Goal: Information Seeking & Learning: Check status

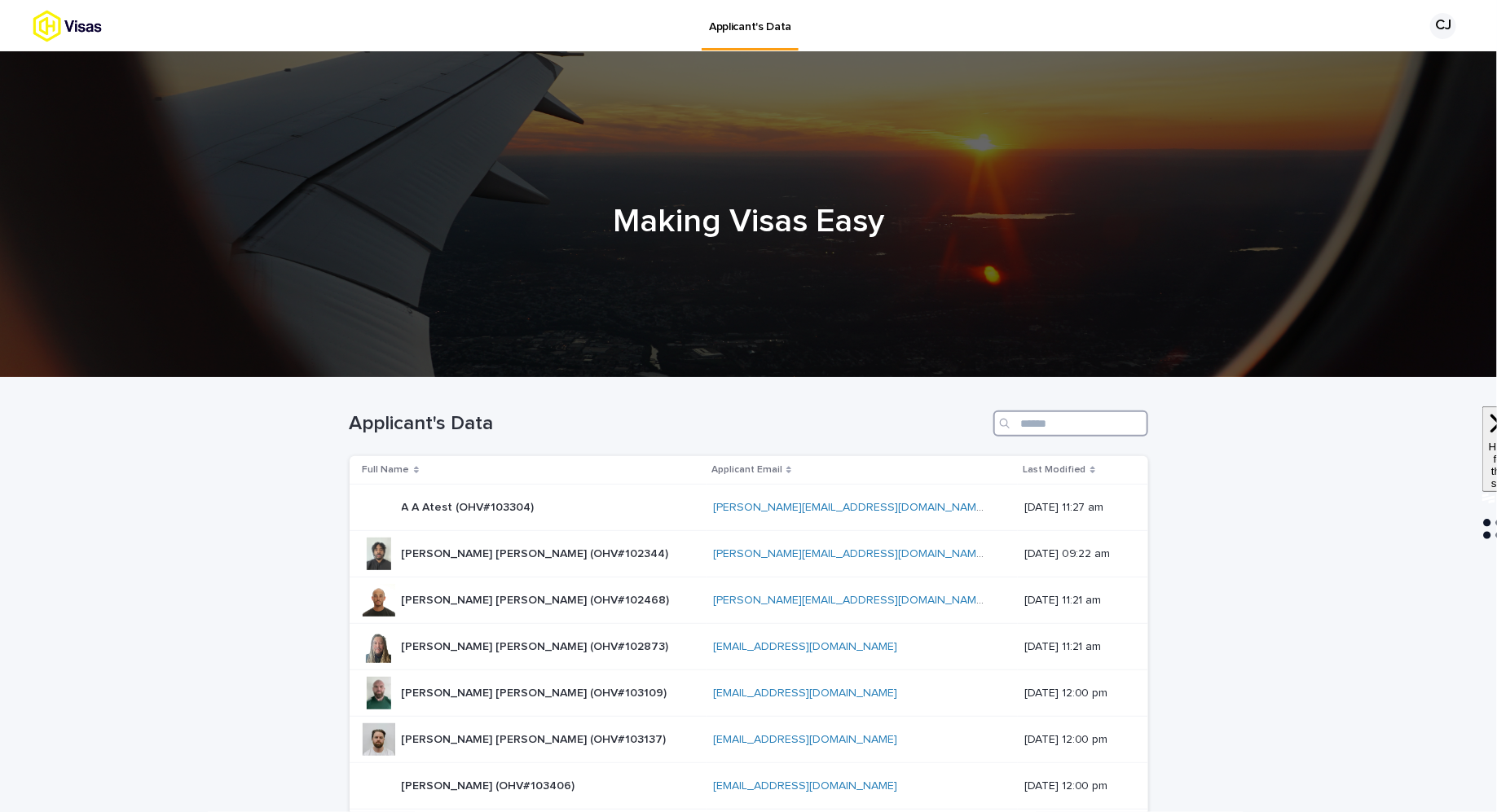
click at [1051, 422] on input "Search" at bounding box center [1071, 423] width 155 height 26
paste input "******"
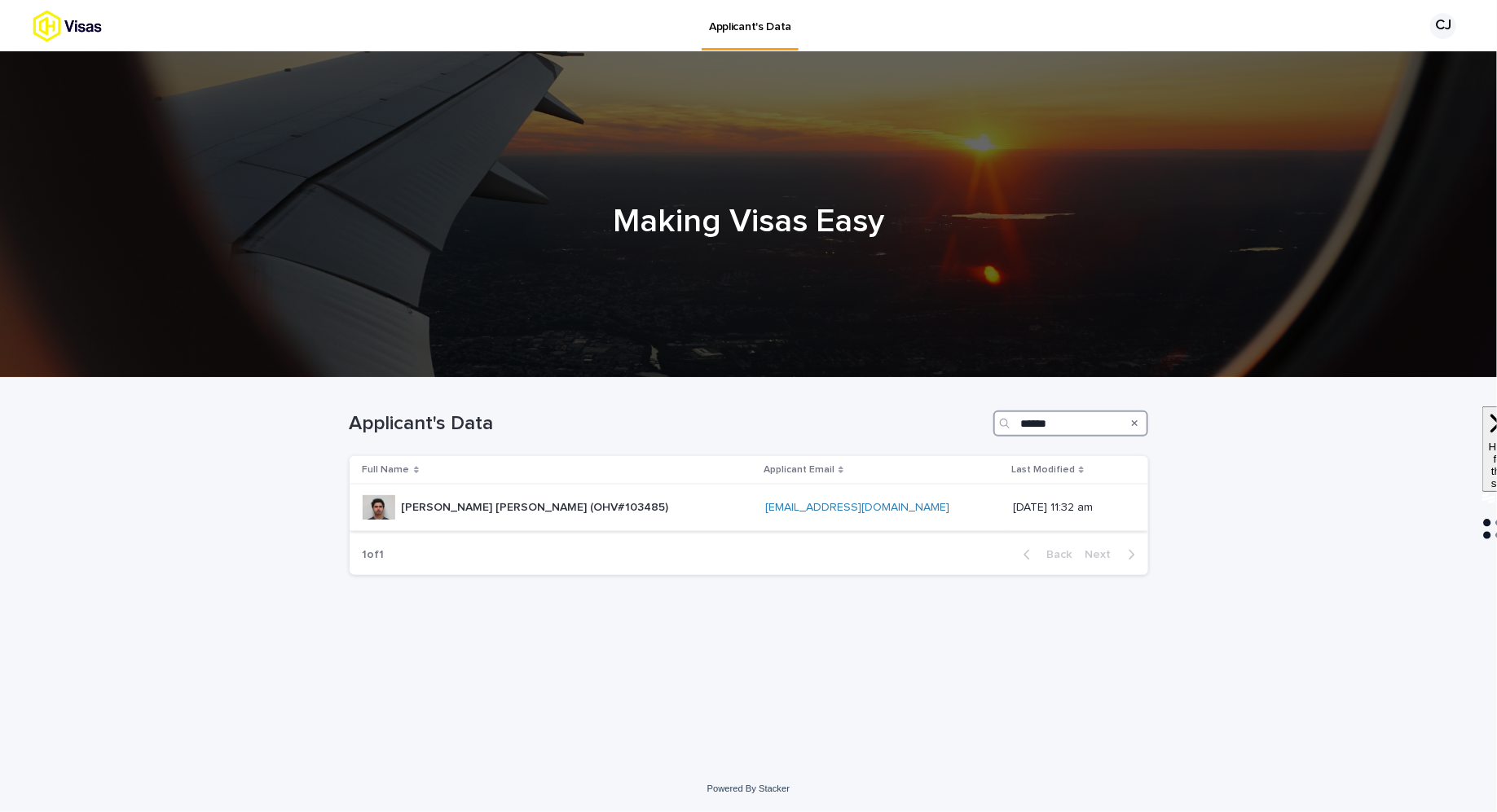
type input "******"
click at [620, 516] on div "[PERSON_NAME] [PERSON_NAME] (OHV#103485) [PERSON_NAME] [PERSON_NAME] (OHV#10348…" at bounding box center [558, 507] width 391 height 33
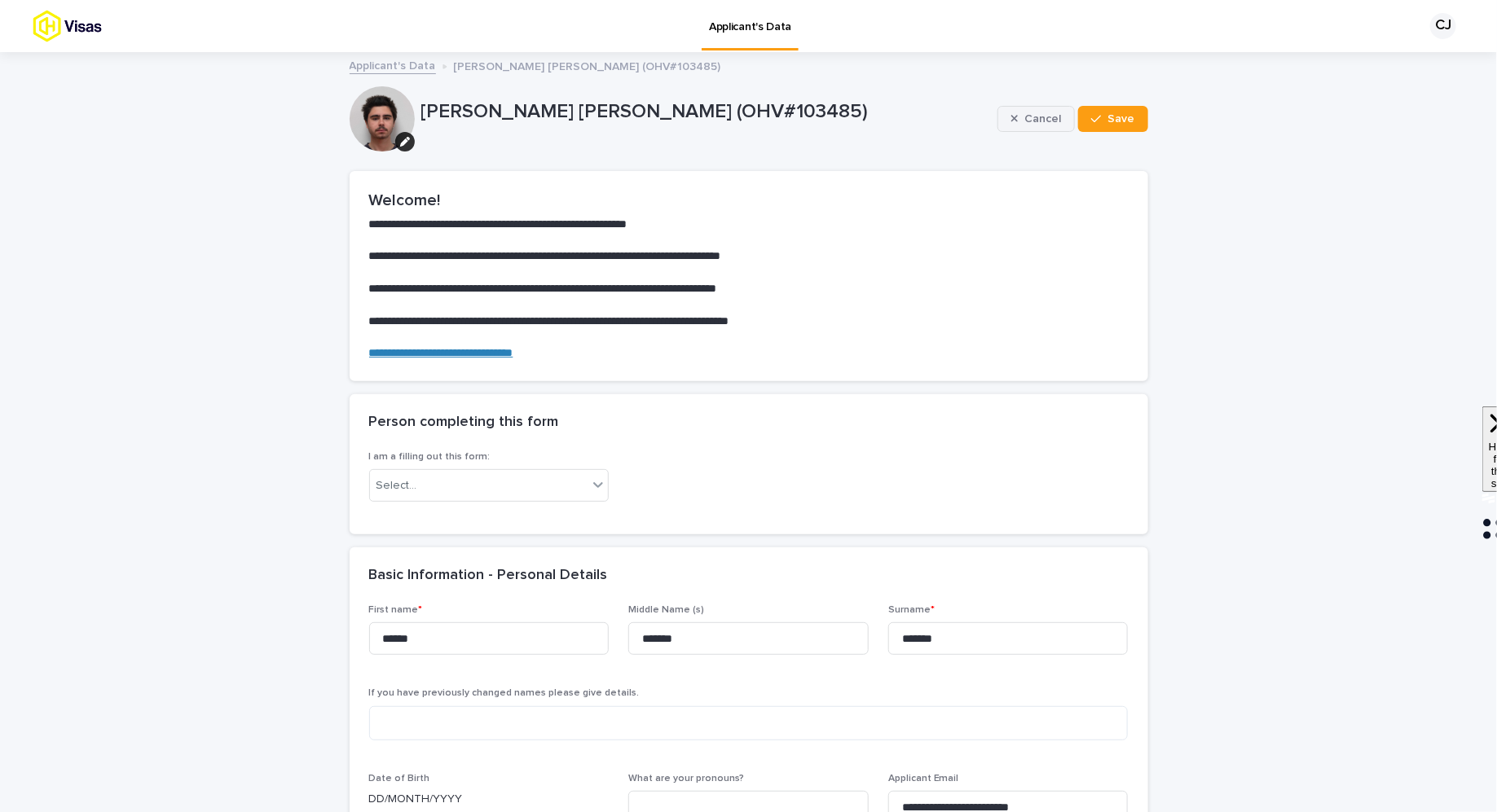
click at [1025, 114] on div "button" at bounding box center [1018, 119] width 14 height 12
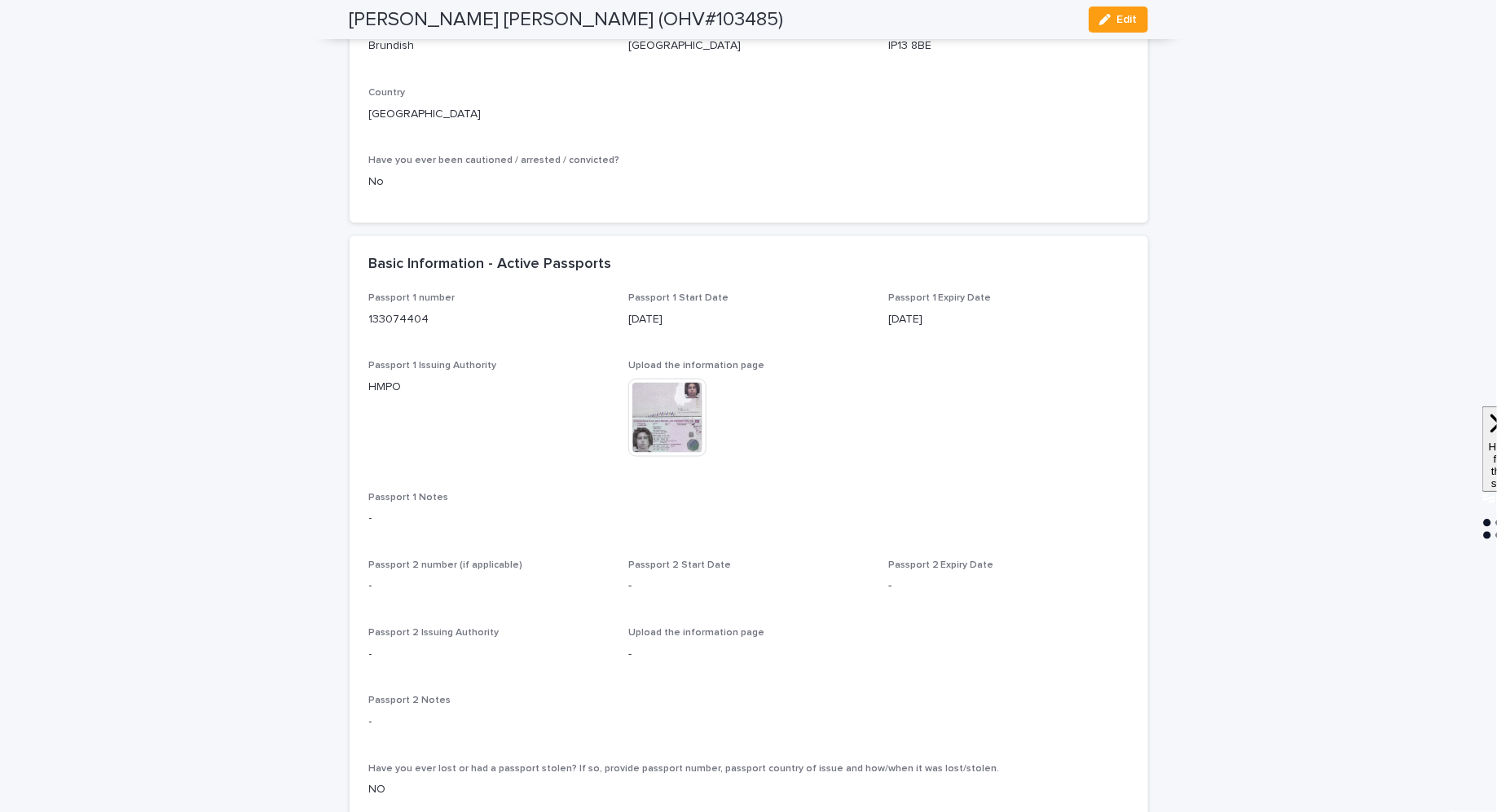
scroll to position [1054, 0]
click at [683, 433] on img at bounding box center [667, 420] width 78 height 78
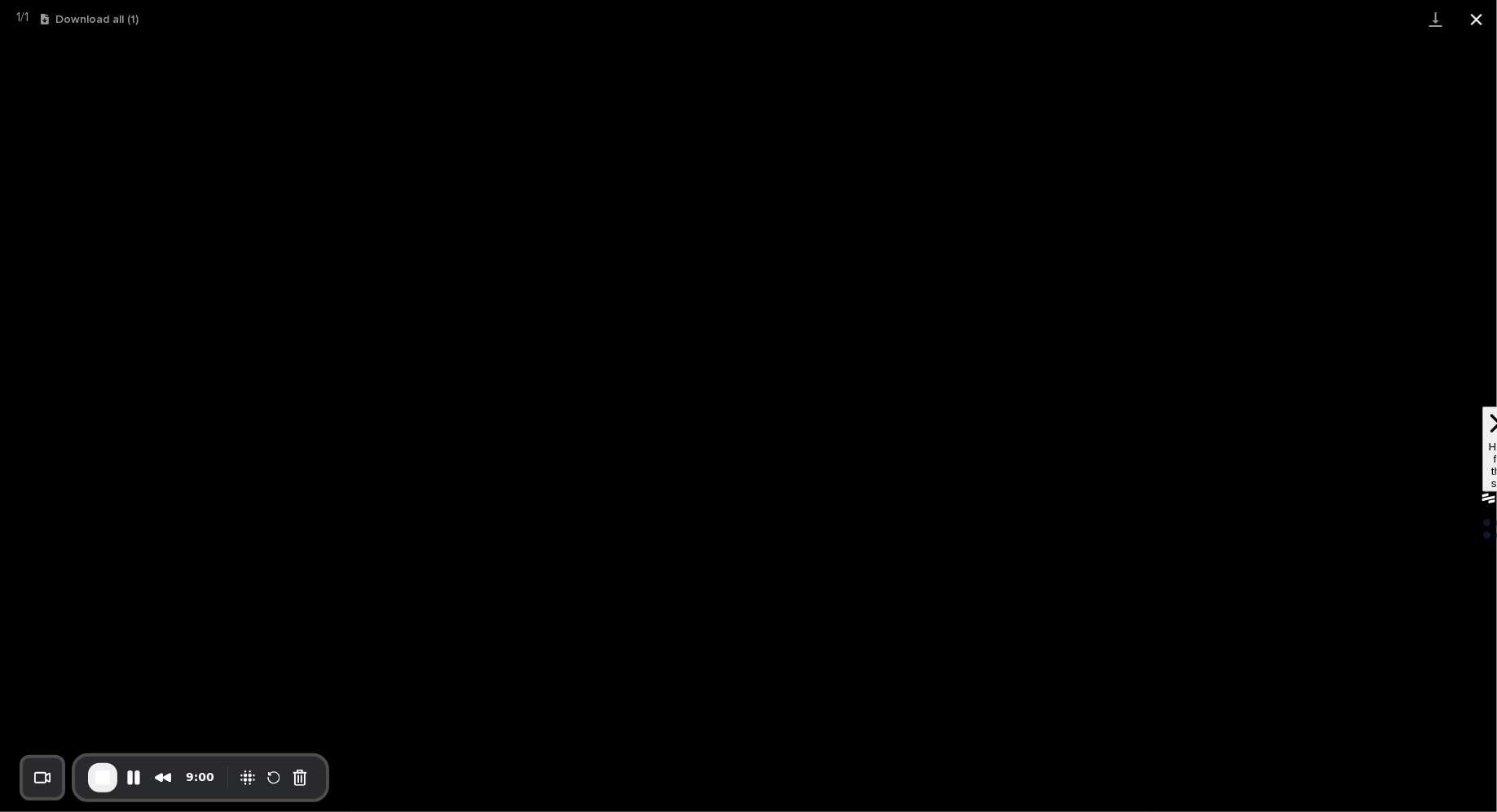
click at [1486, 22] on button "Close gallery" at bounding box center [1476, 19] width 40 height 38
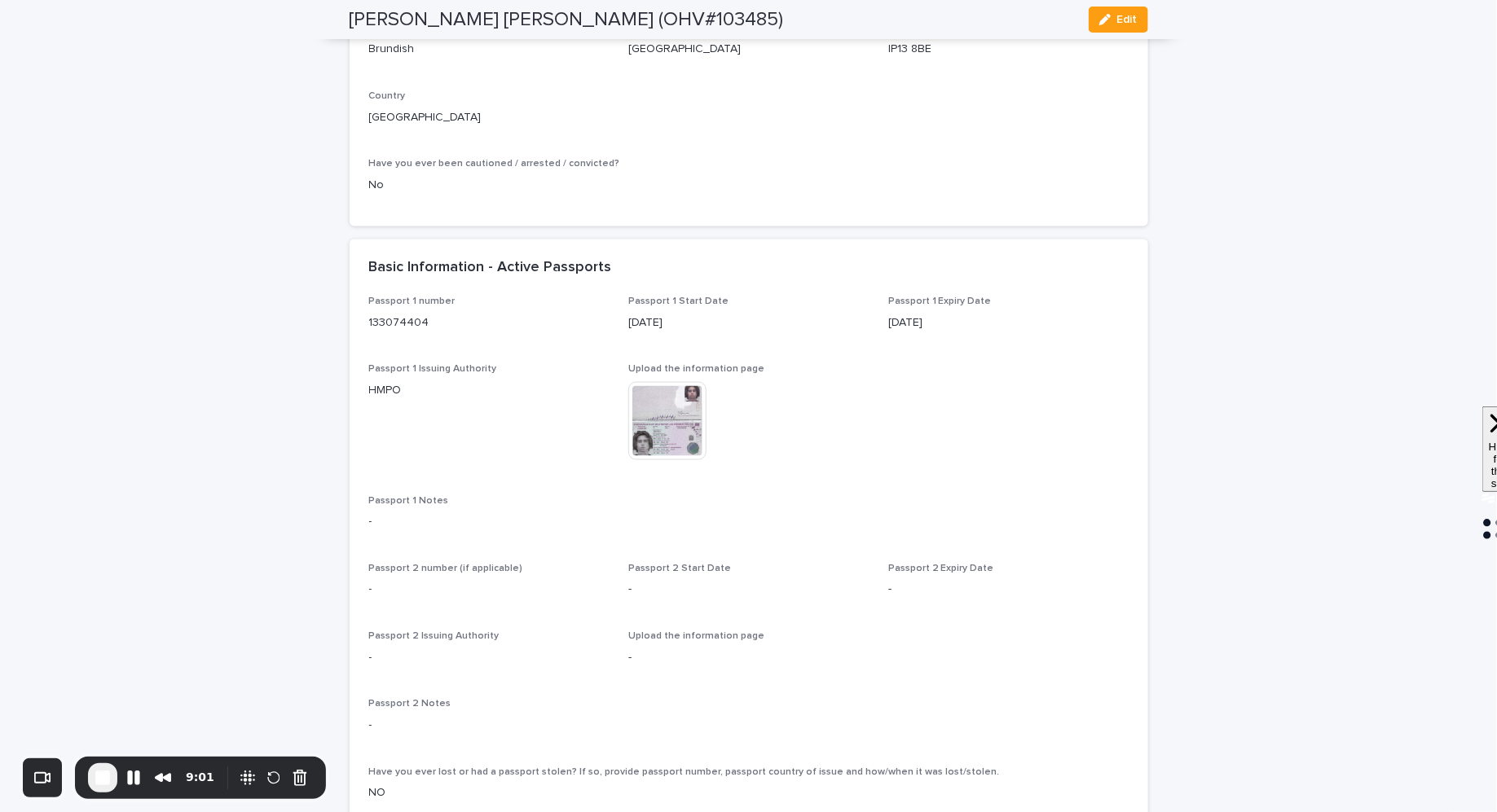
scroll to position [0, 0]
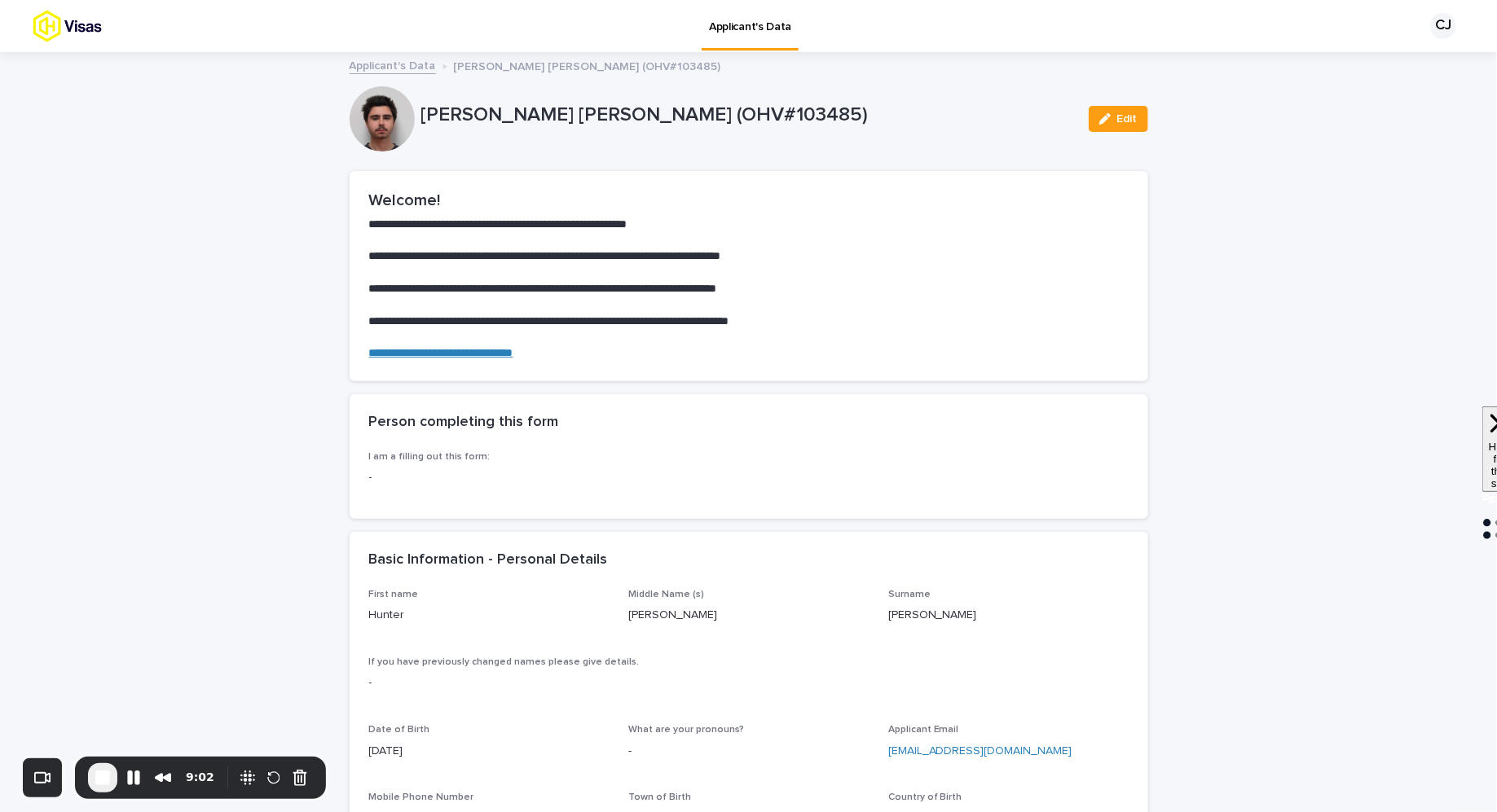
click at [369, 66] on link "Applicant's Data" at bounding box center [393, 64] width 87 height 19
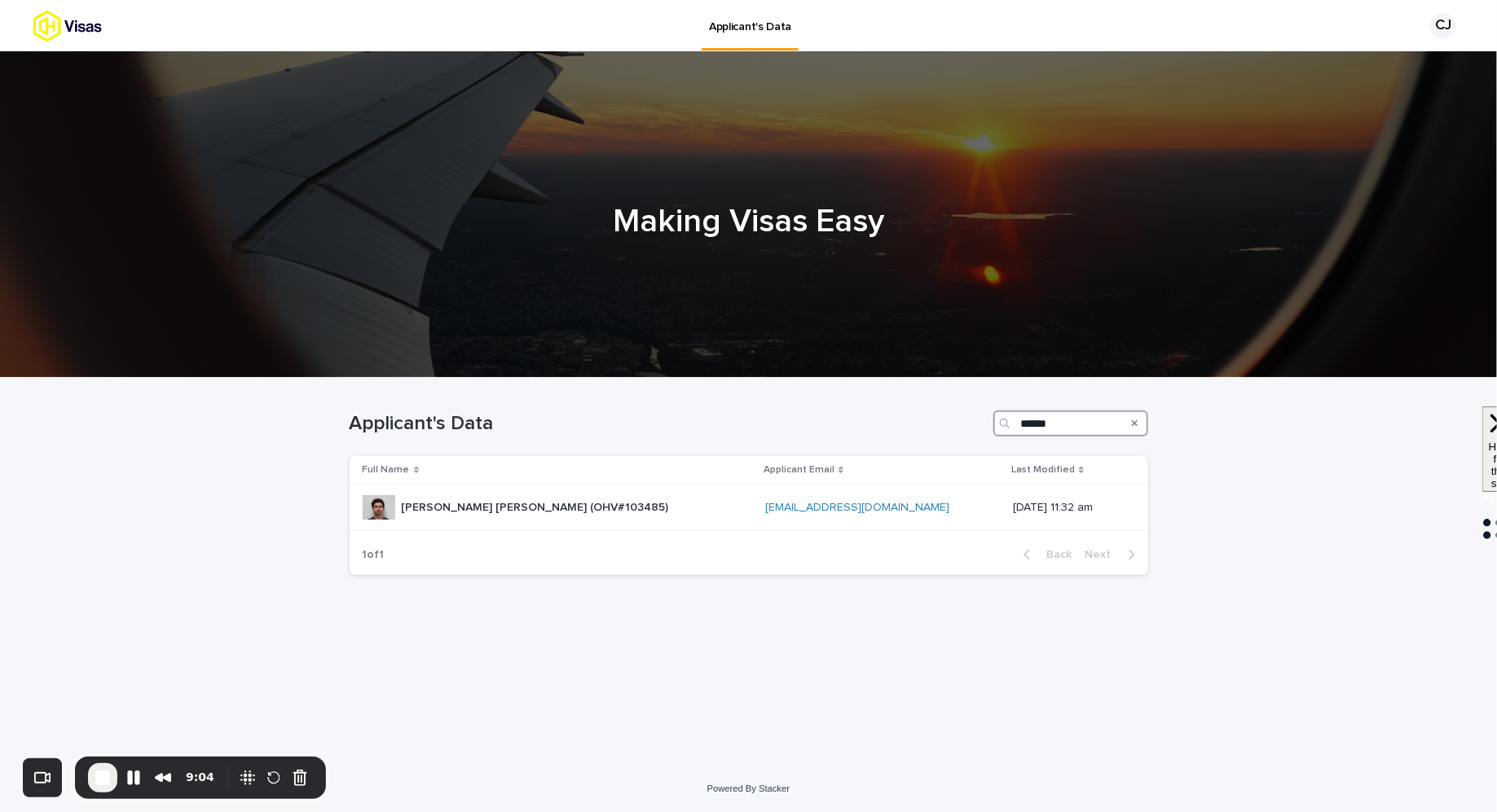
click at [1051, 424] on input "******" at bounding box center [1071, 423] width 155 height 26
paste input "**********"
type input "**********"
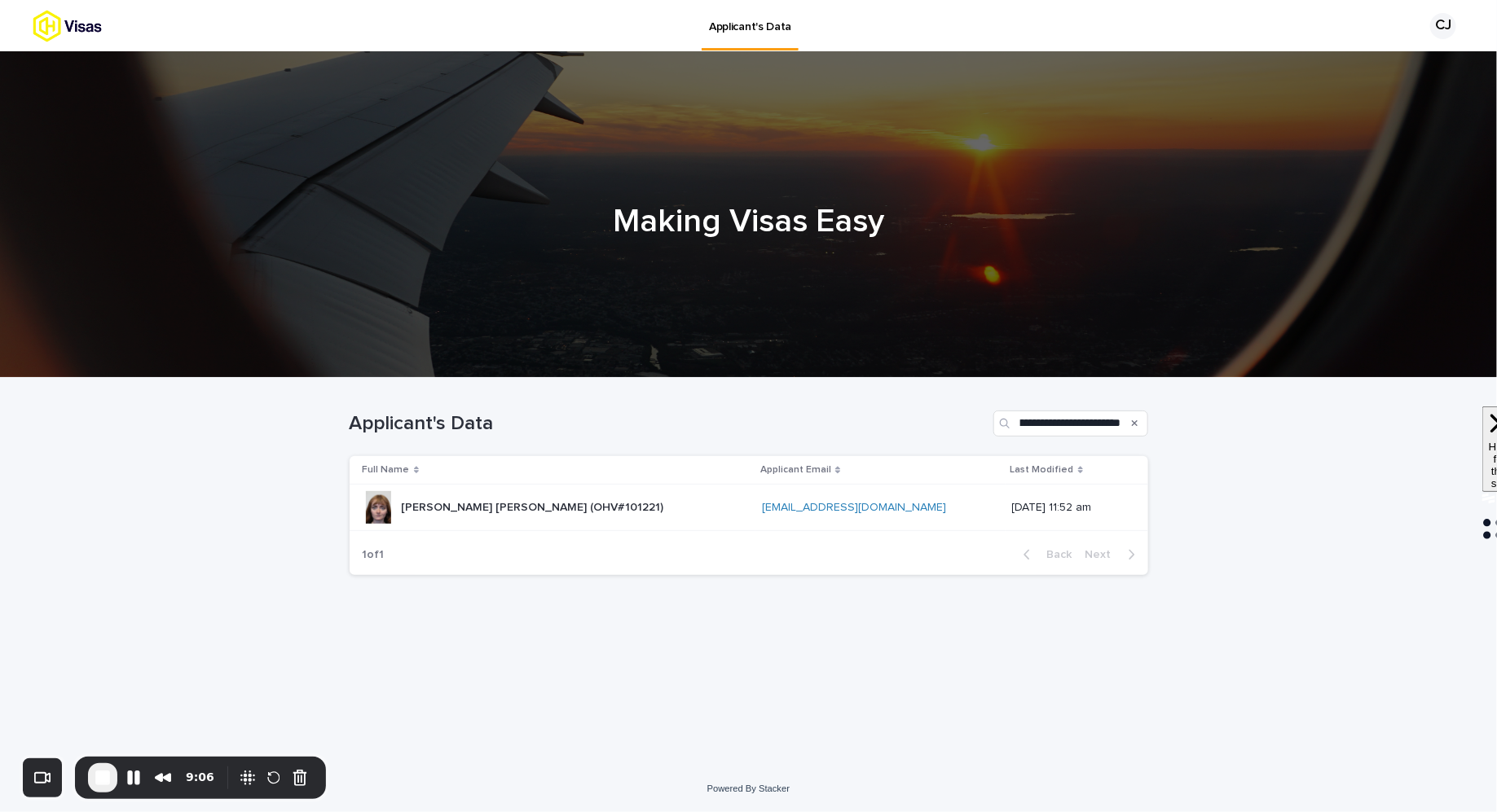
click at [603, 513] on div "[PERSON_NAME] [PERSON_NAME] (OHV#101221) [PERSON_NAME] [PERSON_NAME] (OHV#10122…" at bounding box center [556, 507] width 387 height 33
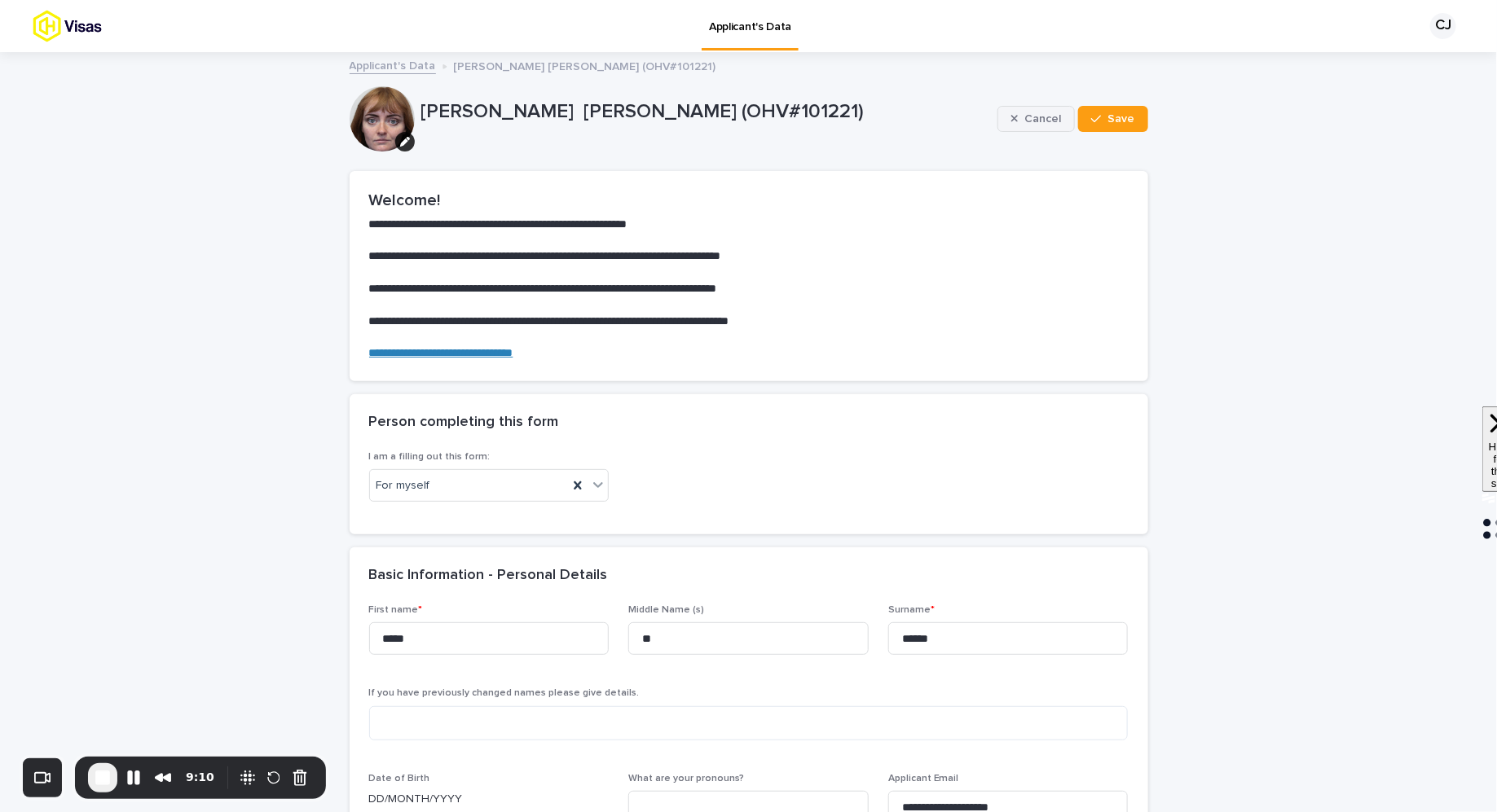
click at [1015, 116] on icon "button" at bounding box center [1014, 119] width 7 height 12
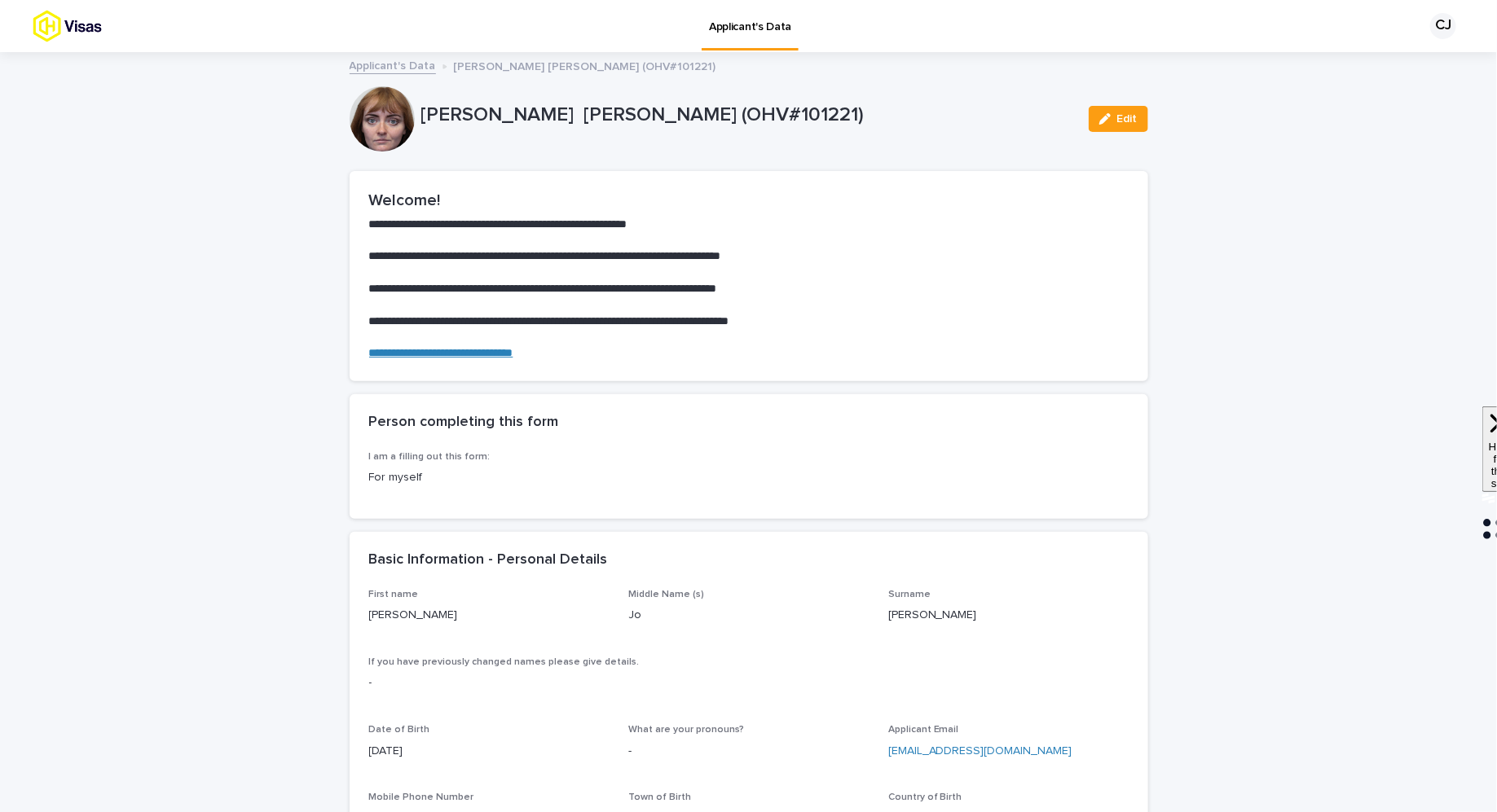
click at [380, 68] on link "Applicant's Data" at bounding box center [393, 64] width 87 height 19
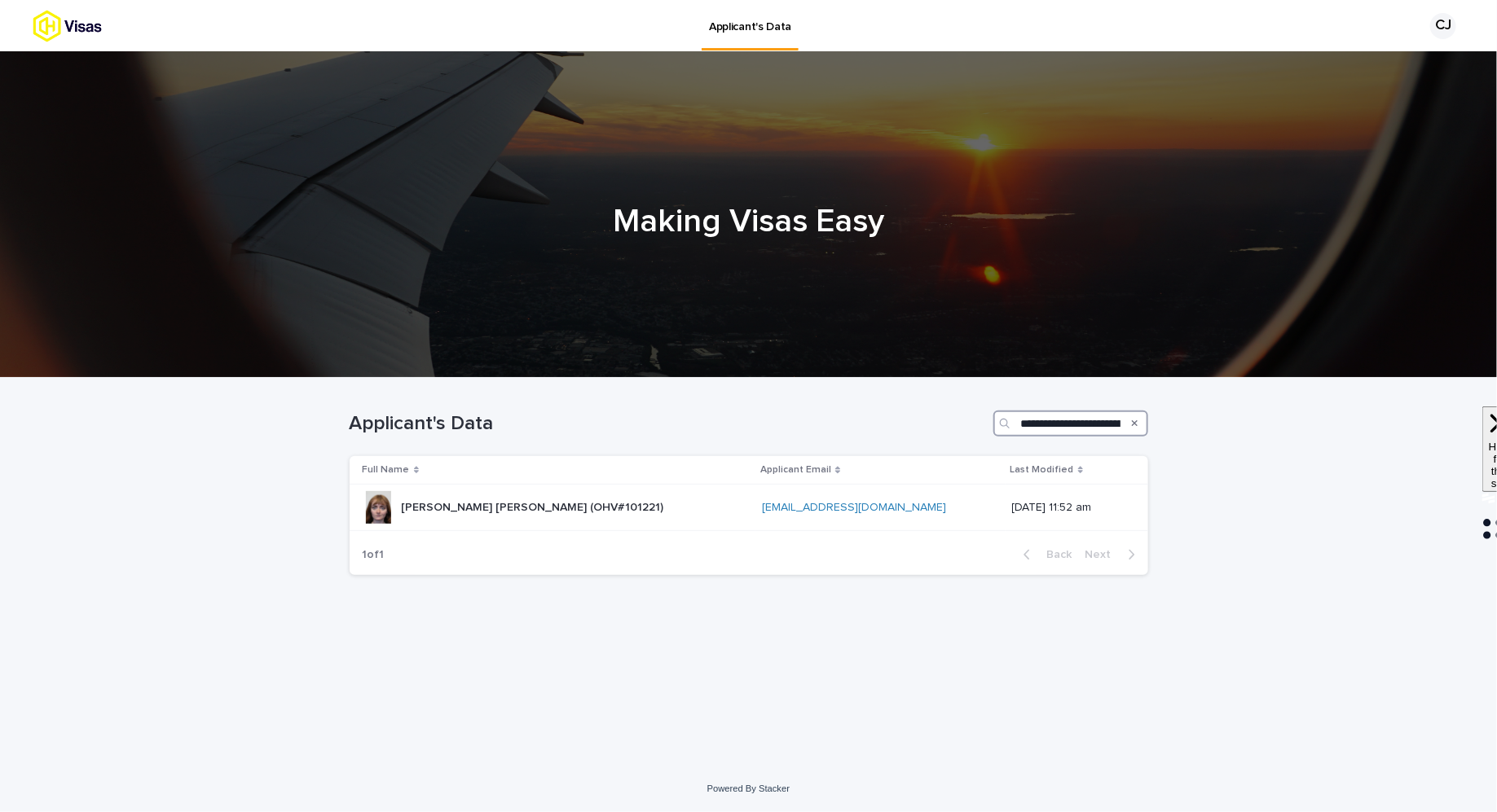
click at [1048, 417] on input "**********" at bounding box center [1071, 423] width 155 height 26
paste input "Search"
type input "******"
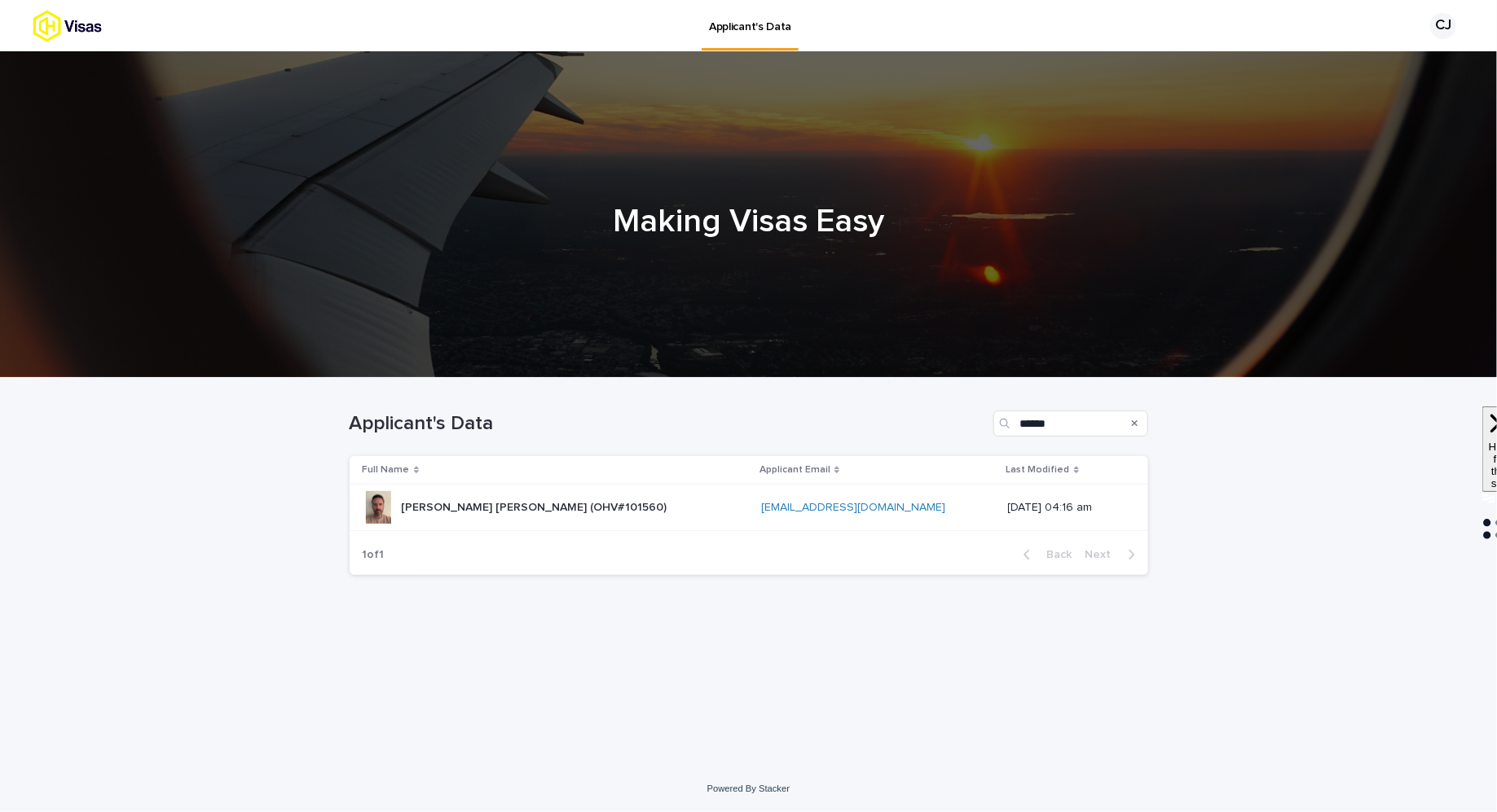
click at [626, 498] on div "[PERSON_NAME] [PERSON_NAME] (OHV#101560) [PERSON_NAME] [PERSON_NAME] (OHV#10156…" at bounding box center [555, 507] width 386 height 33
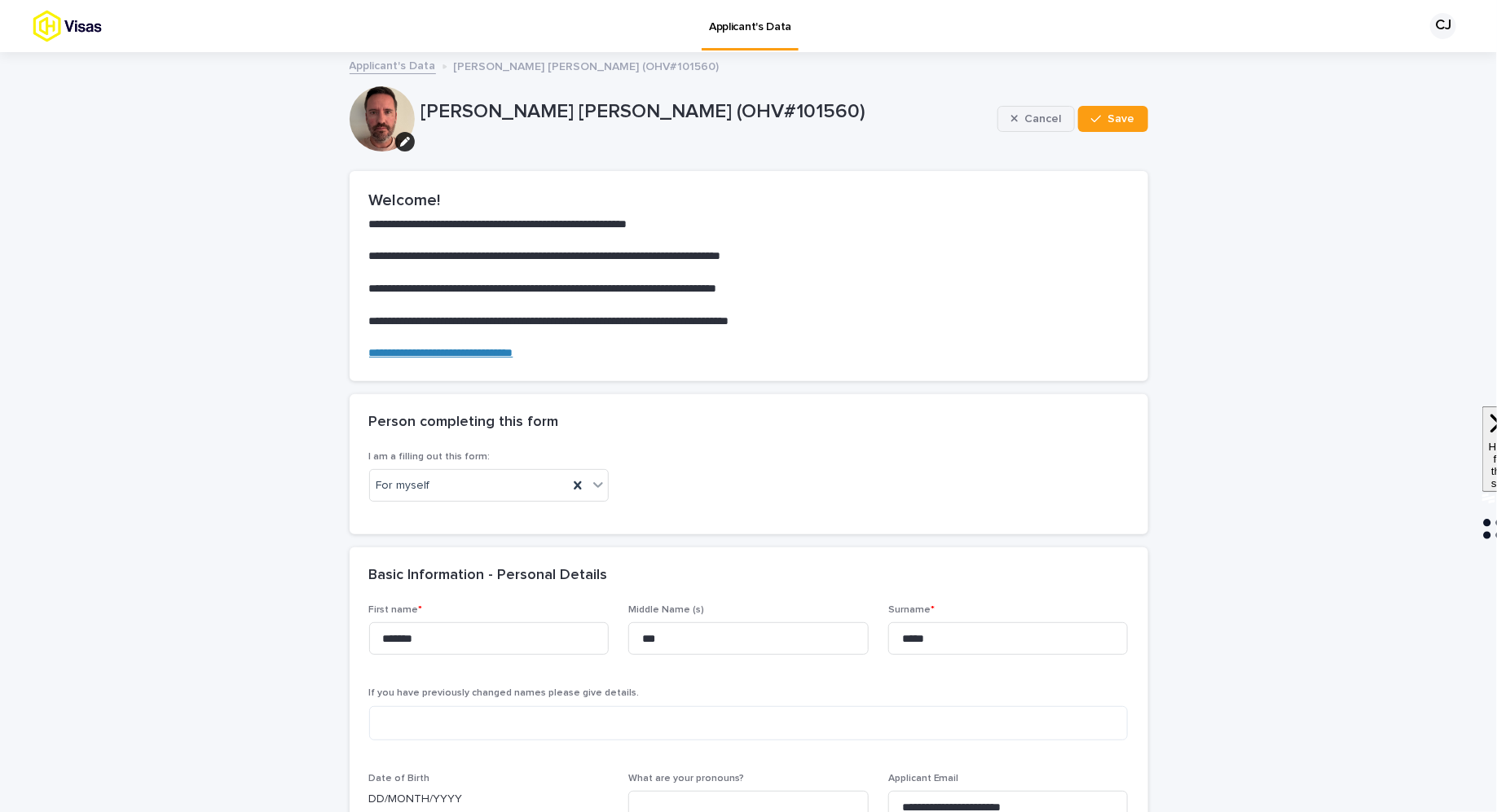
click at [1043, 116] on span "Cancel" at bounding box center [1042, 119] width 37 height 12
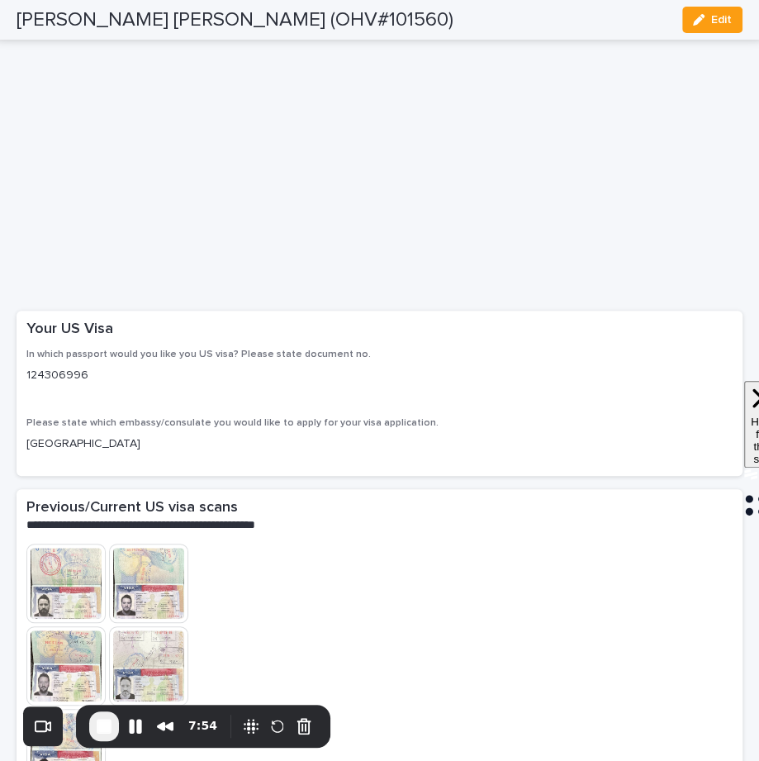
scroll to position [3328, 0]
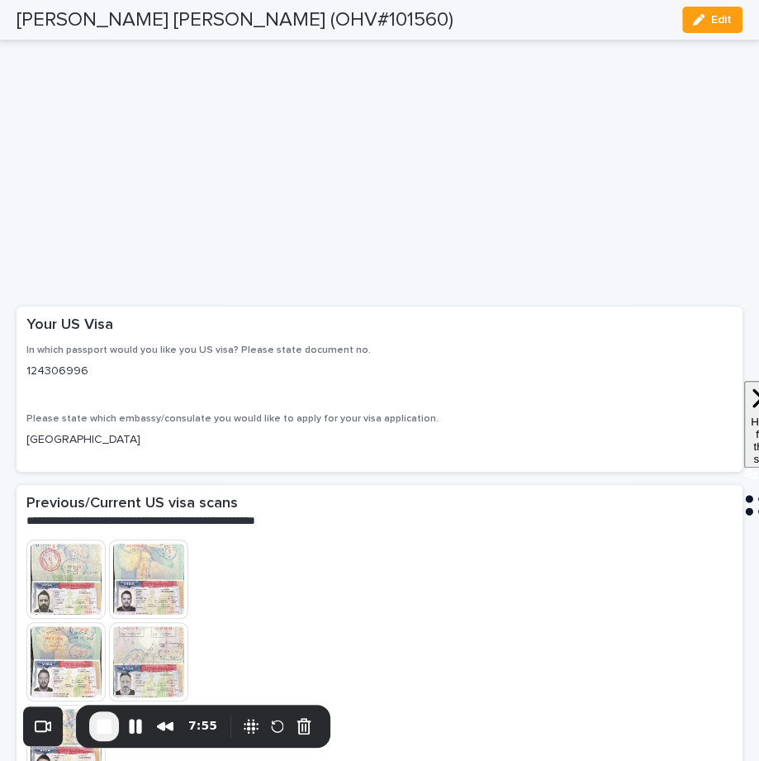
click at [127, 355] on span "In which passport would you like you US visa? Please state document no." at bounding box center [198, 350] width 344 height 10
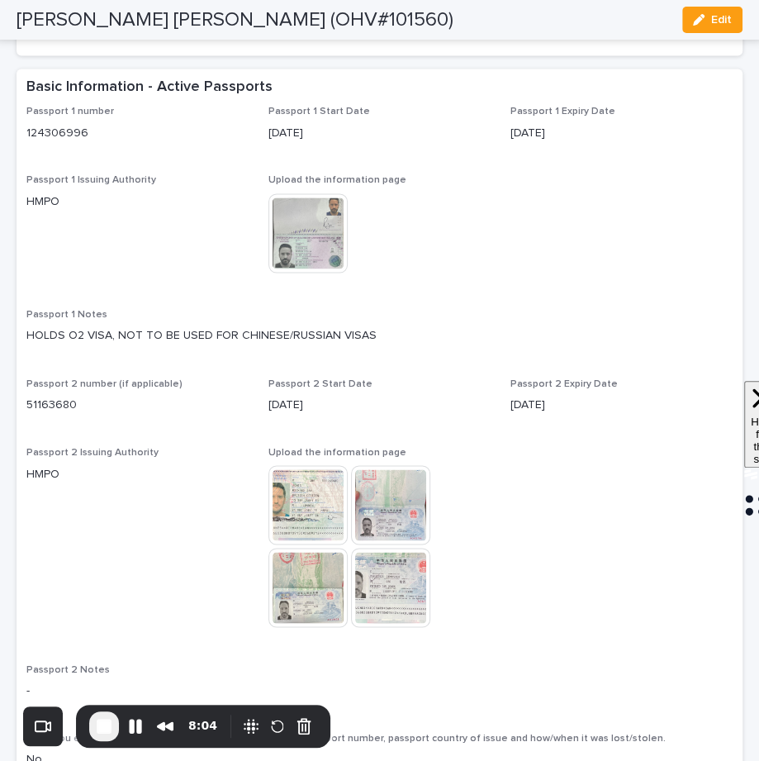
scroll to position [1140, 0]
click at [309, 267] on img at bounding box center [307, 233] width 79 height 79
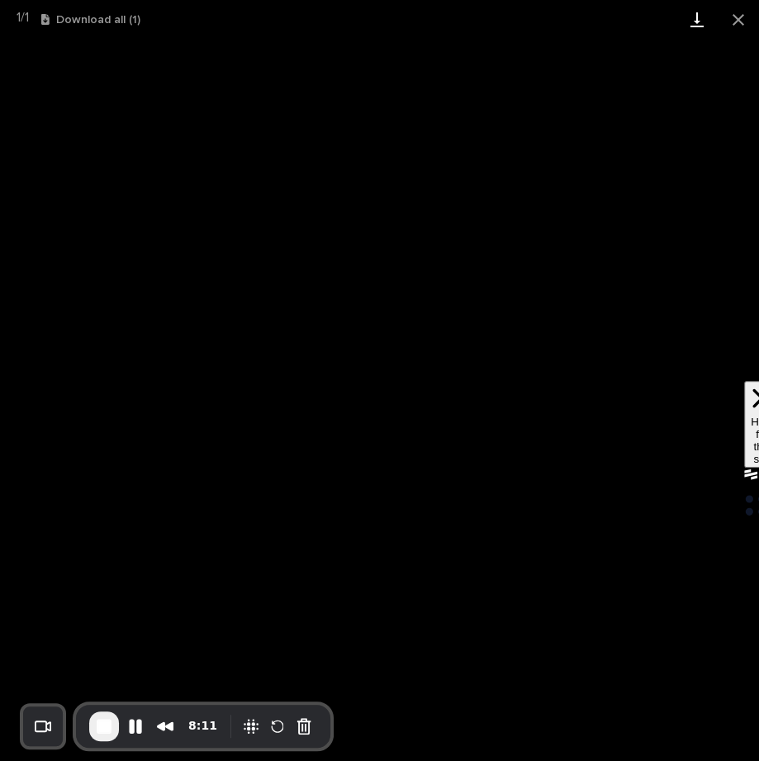
click at [695, 18] on link "Download" at bounding box center [696, 19] width 41 height 39
click at [734, 26] on button "Close gallery" at bounding box center [738, 19] width 41 height 39
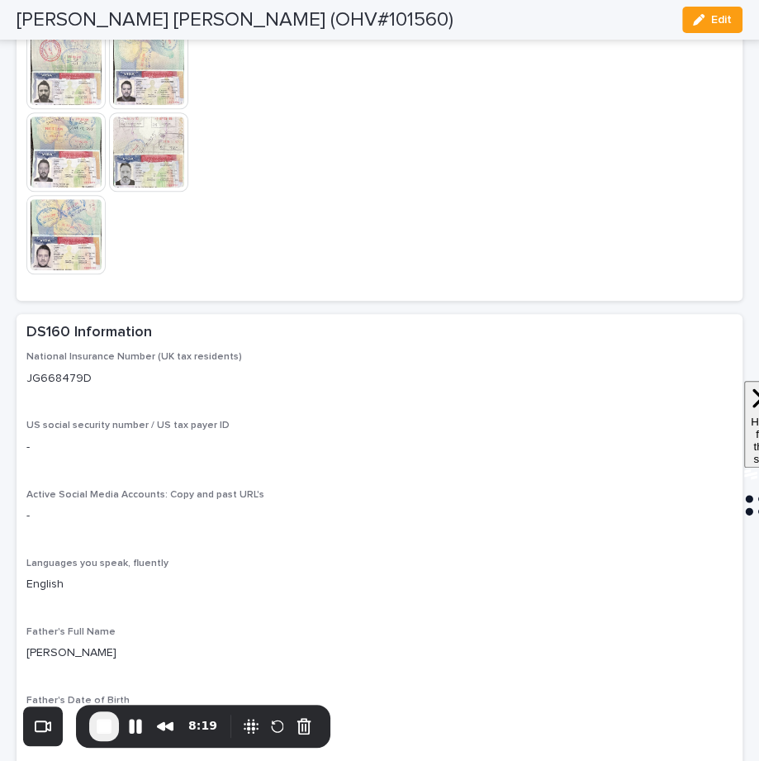
scroll to position [3830, 0]
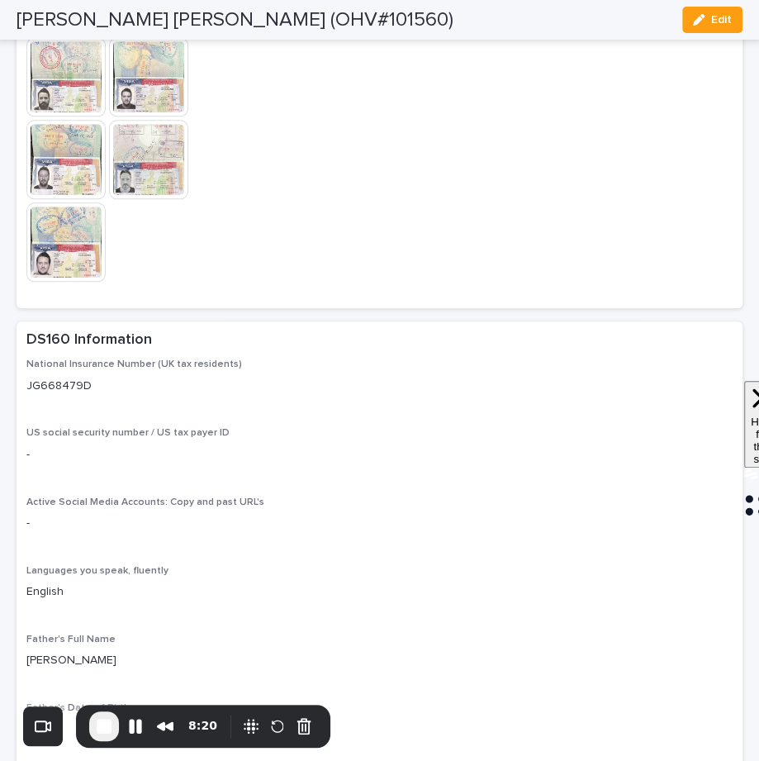
click at [77, 116] on img at bounding box center [65, 76] width 79 height 79
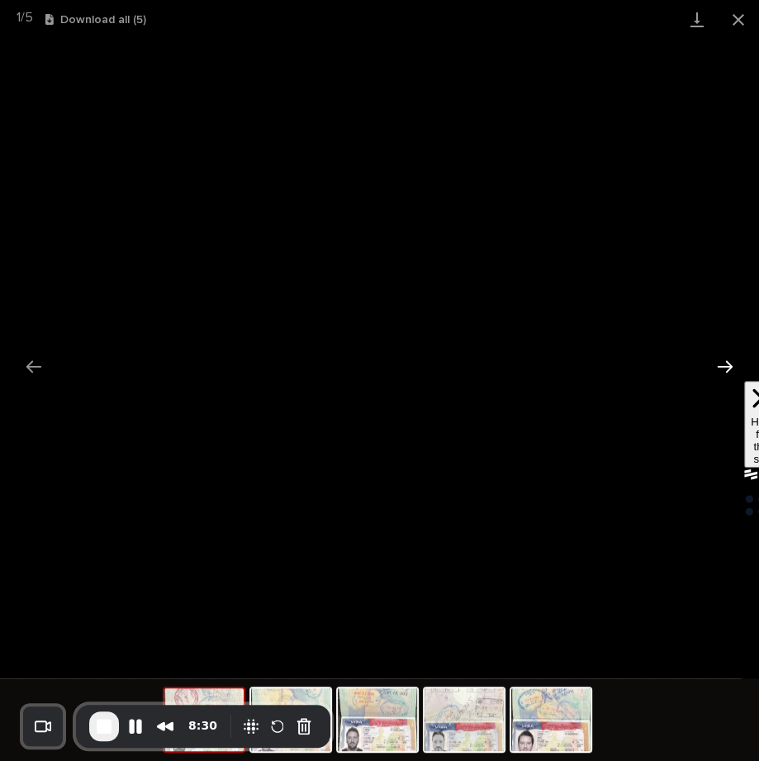
click at [723, 370] on button "Next slide" at bounding box center [725, 366] width 35 height 32
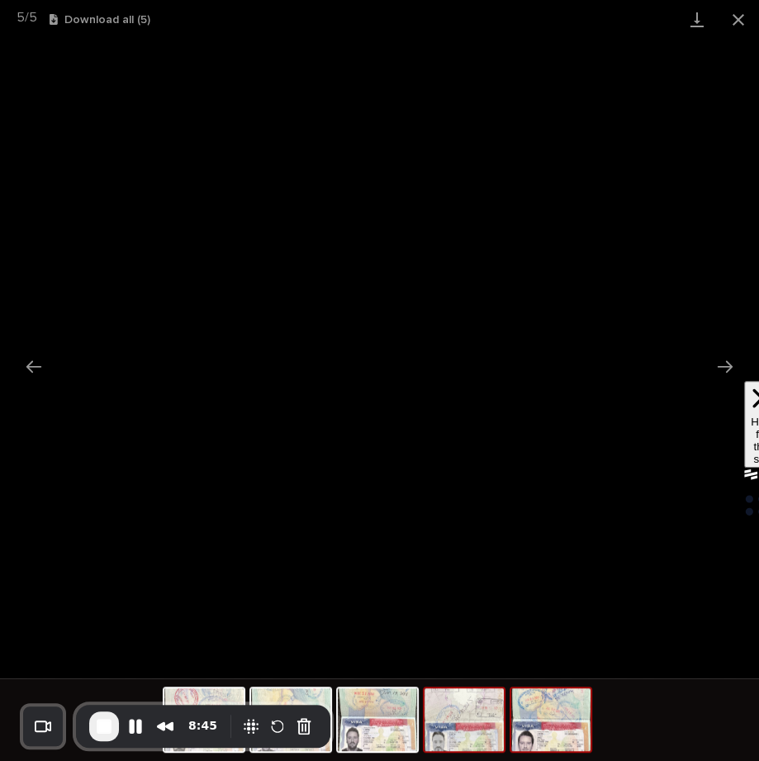
click at [471, 721] on img at bounding box center [463, 719] width 79 height 63
click at [690, 19] on link "Download" at bounding box center [696, 19] width 41 height 39
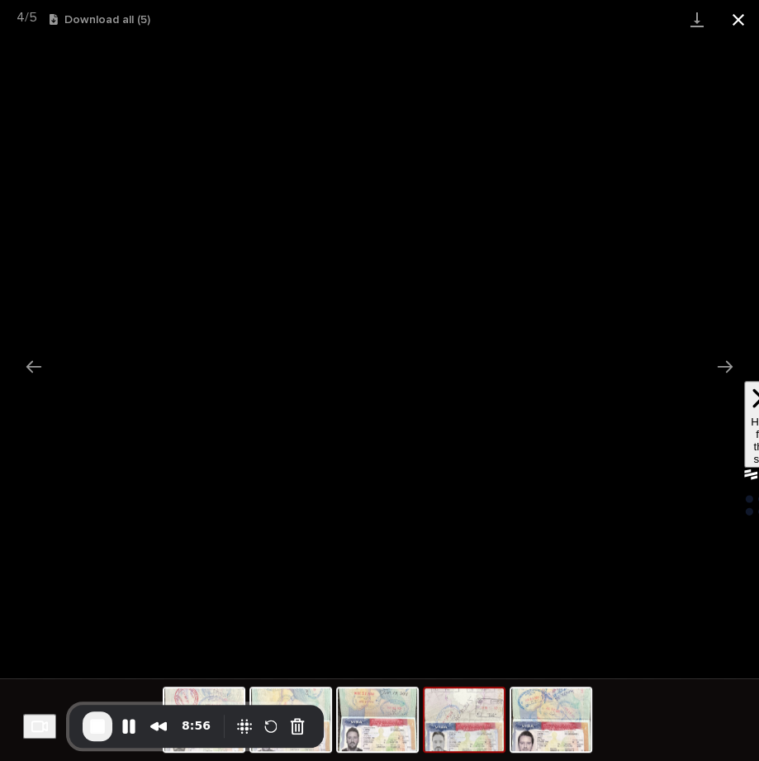
click at [742, 20] on button "Close gallery" at bounding box center [738, 19] width 41 height 39
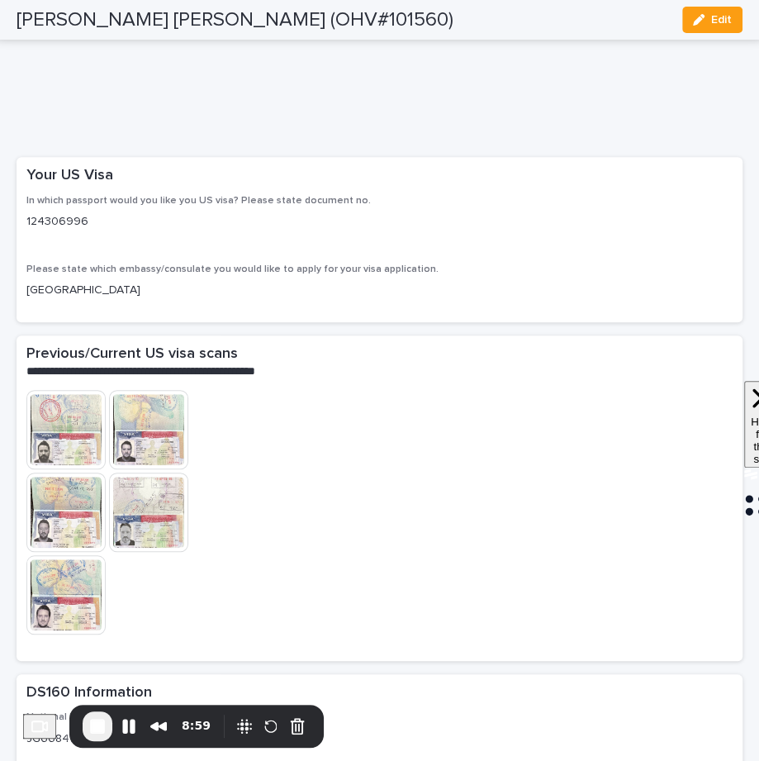
scroll to position [3454, 0]
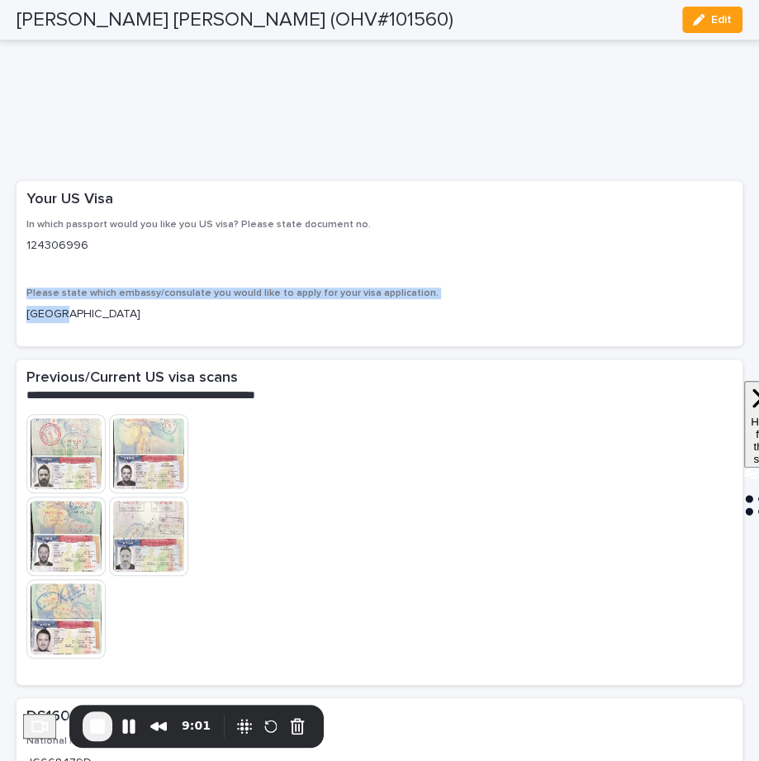
drag, startPoint x: 69, startPoint y: 349, endPoint x: 14, endPoint y: 326, distance: 58.9
click at [14, 326] on div "**********" at bounding box center [379, 112] width 742 height 7007
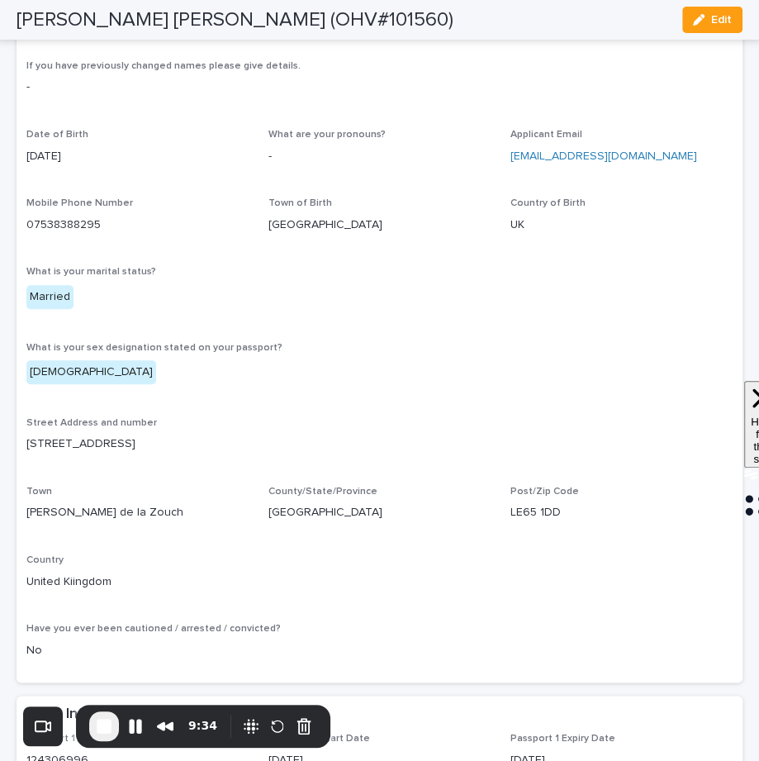
scroll to position [461, 0]
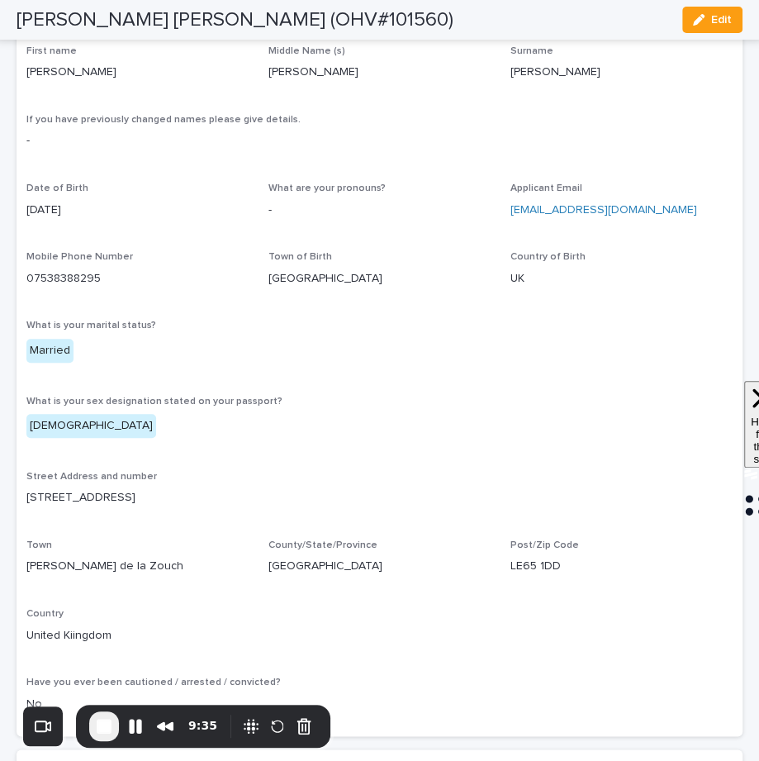
click at [73, 347] on p "Married" at bounding box center [137, 351] width 222 height 24
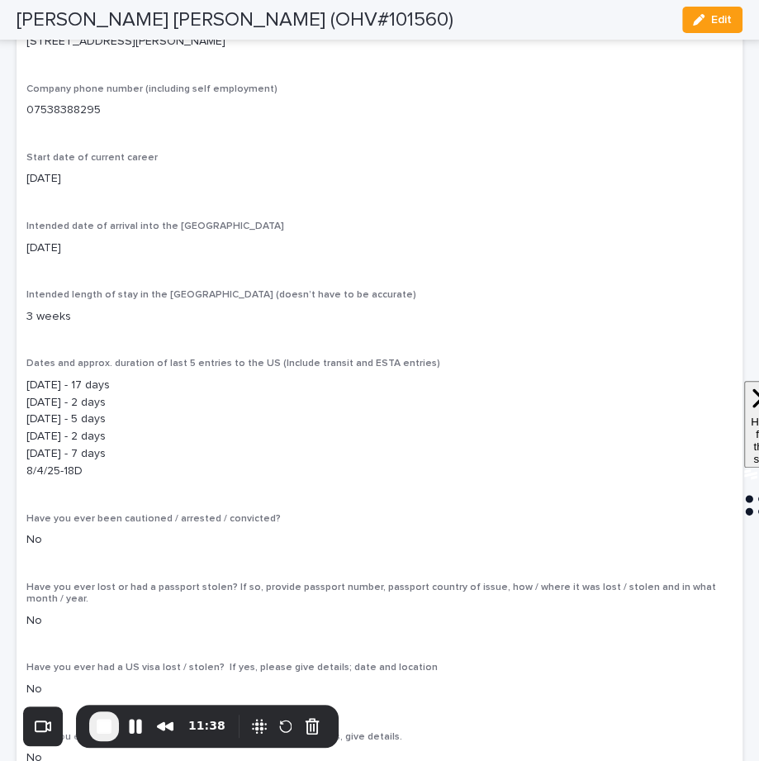
scroll to position [5121, 0]
drag, startPoint x: 129, startPoint y: 230, endPoint x: 15, endPoint y: 228, distance: 114.0
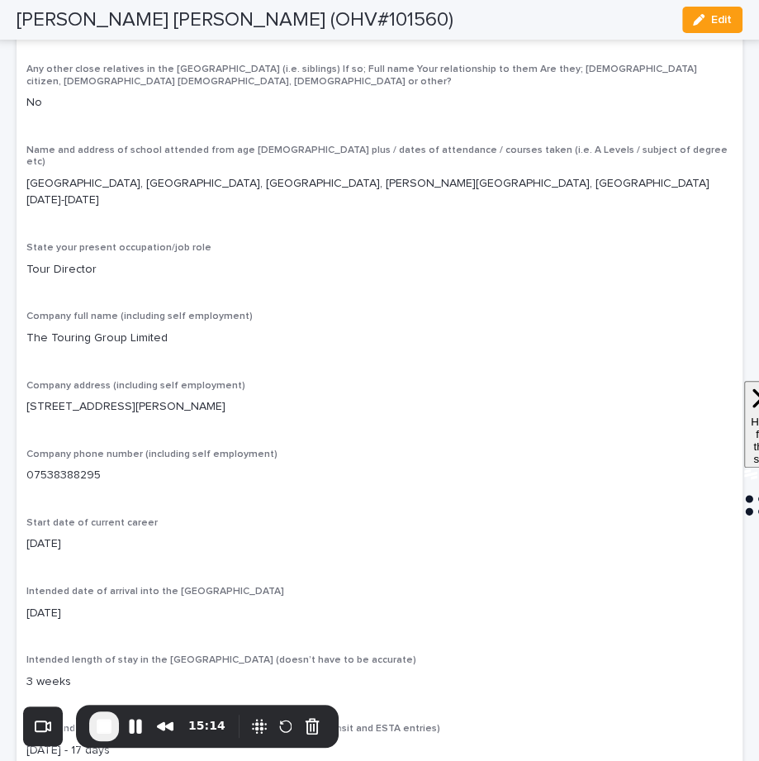
scroll to position [4757, 0]
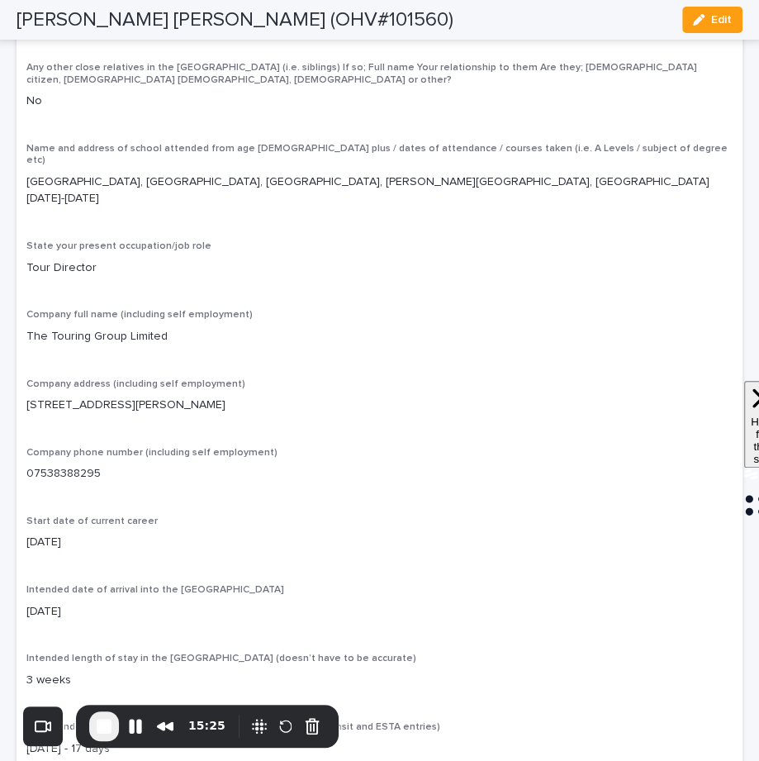
click at [64, 533] on p "[DATE]" at bounding box center [379, 541] width 706 height 17
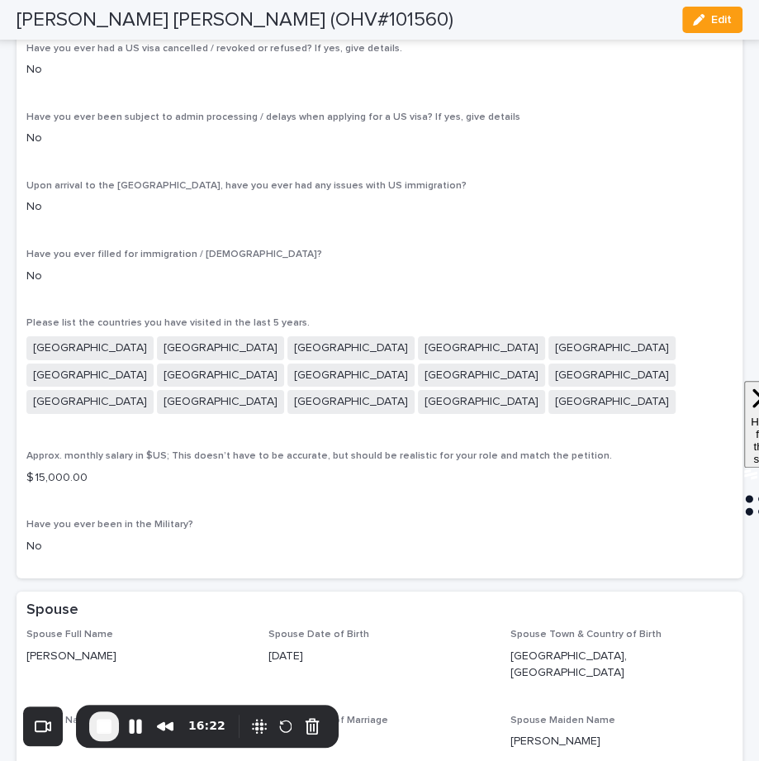
scroll to position [5897, 0]
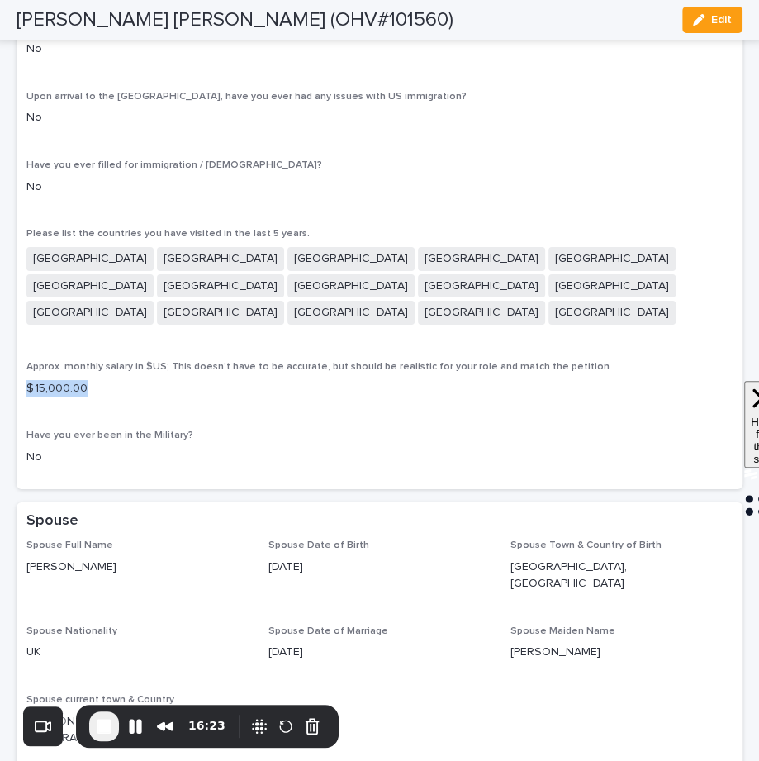
drag, startPoint x: 92, startPoint y: 375, endPoint x: 11, endPoint y: 370, distance: 81.1
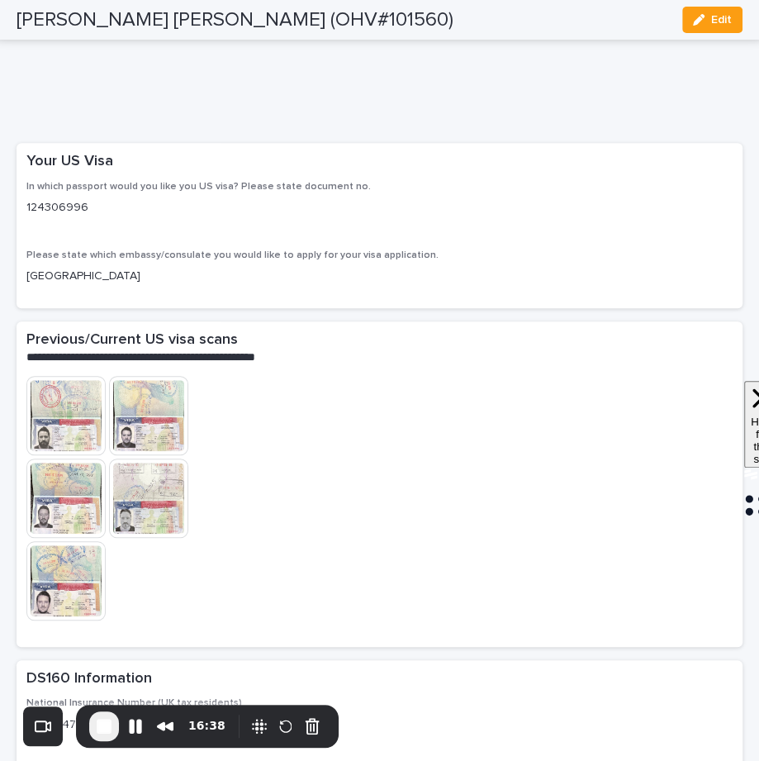
scroll to position [3450, 0]
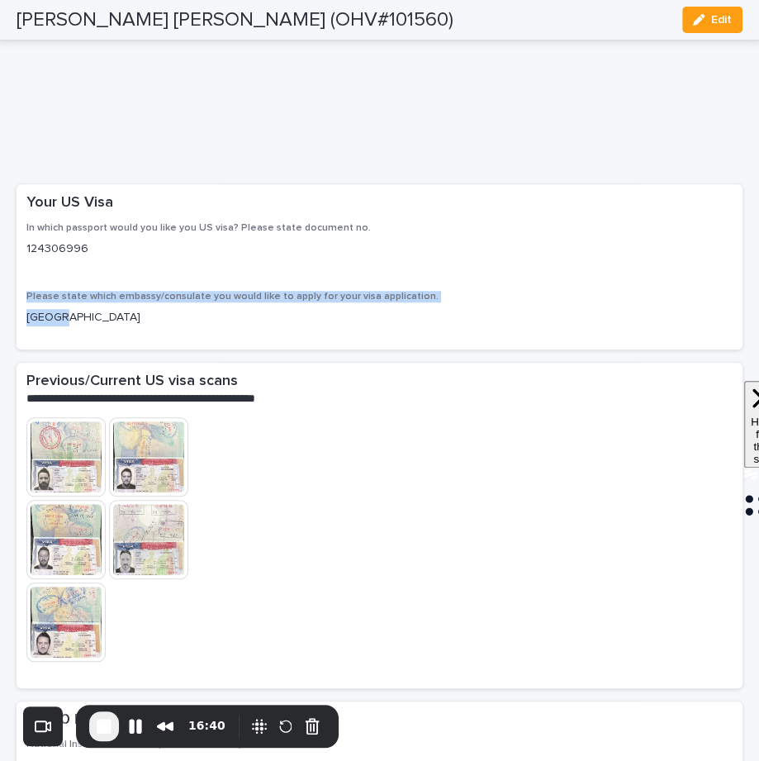
drag, startPoint x: 26, startPoint y: 325, endPoint x: 97, endPoint y: 346, distance: 74.0
click at [97, 339] on div "Please state which embassy/consulate you would like to apply for your visa appl…" at bounding box center [379, 315] width 706 height 49
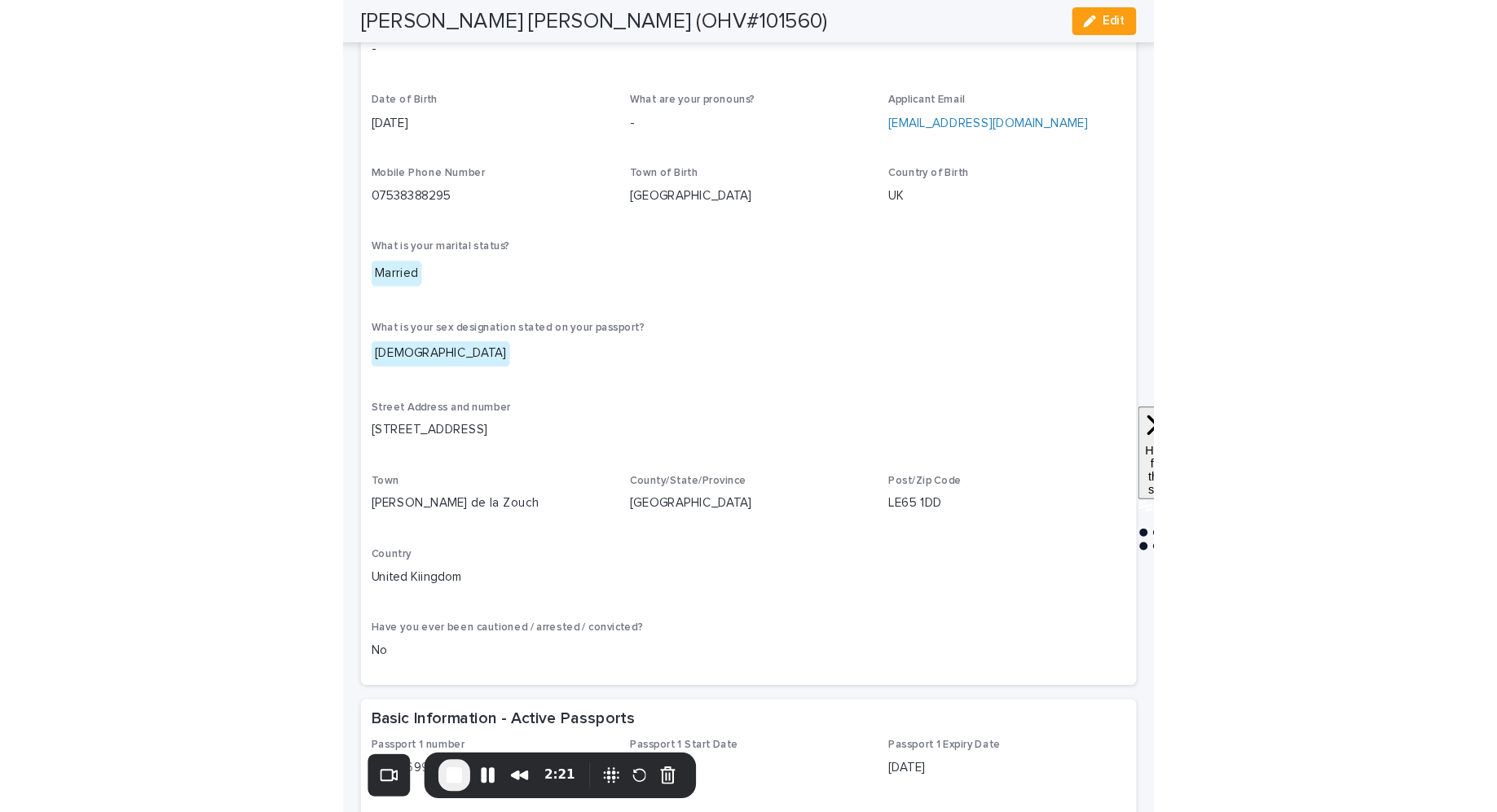
scroll to position [549, 0]
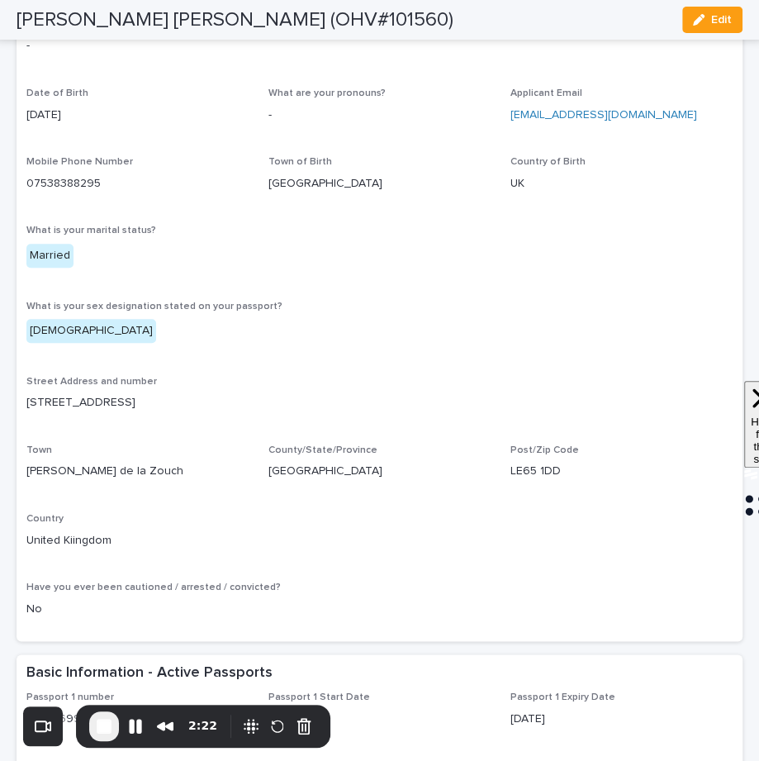
click at [126, 548] on div "Country United Kiingdom" at bounding box center [137, 537] width 222 height 49
drag, startPoint x: 130, startPoint y: 539, endPoint x: 14, endPoint y: 536, distance: 115.7
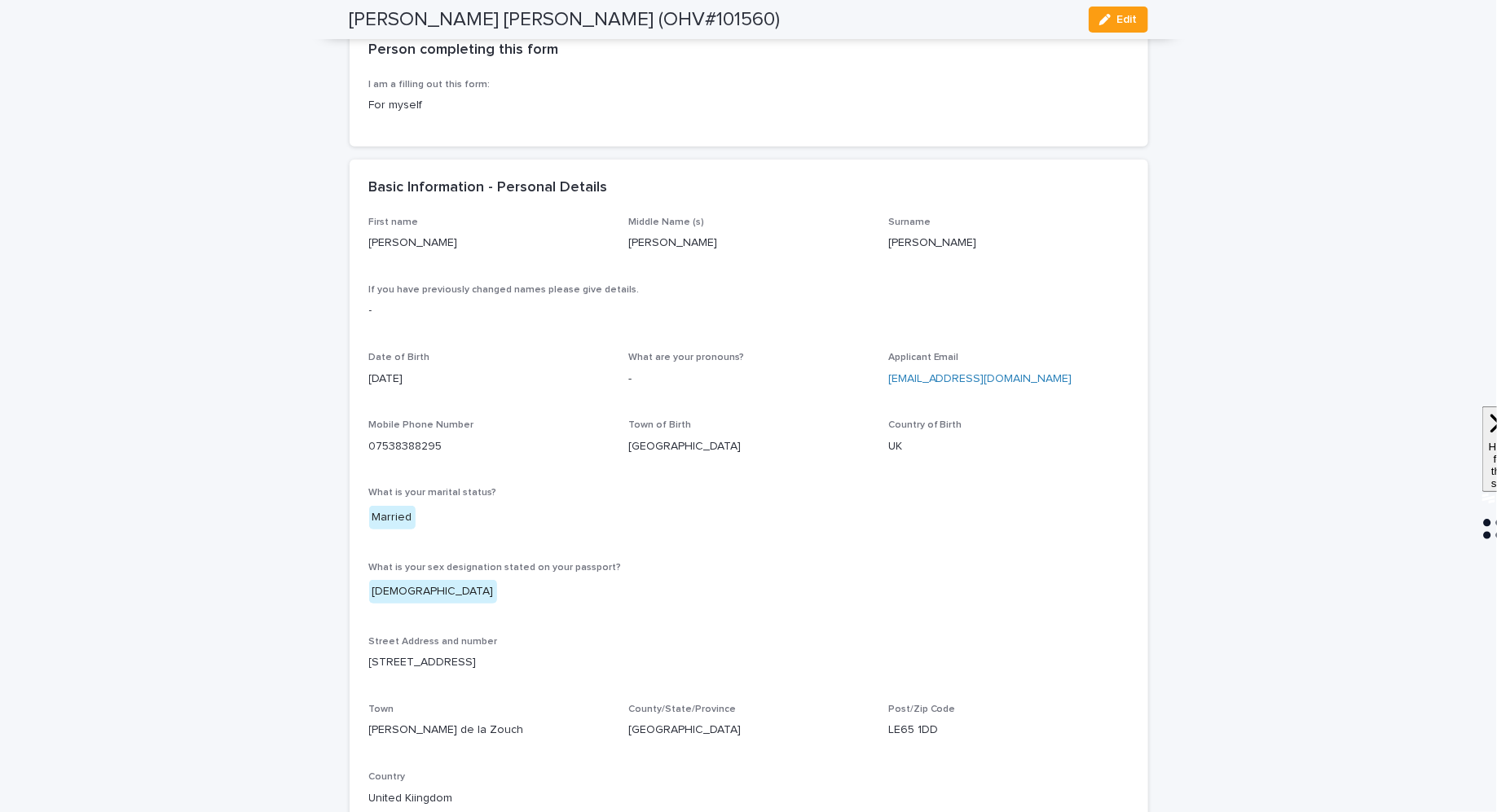
scroll to position [191, 0]
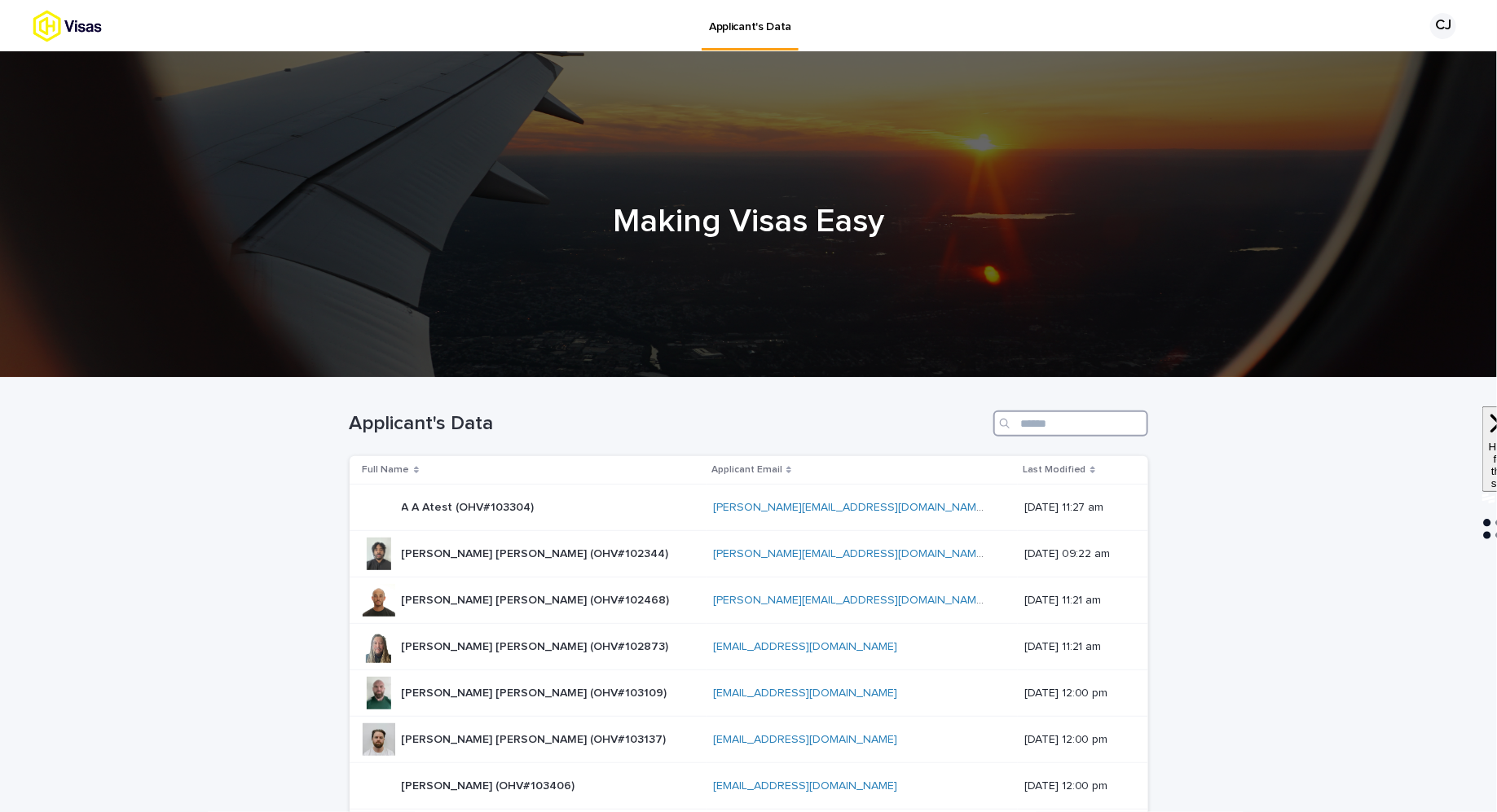
click at [1036, 416] on input "Search" at bounding box center [1071, 423] width 155 height 26
paste input "**********"
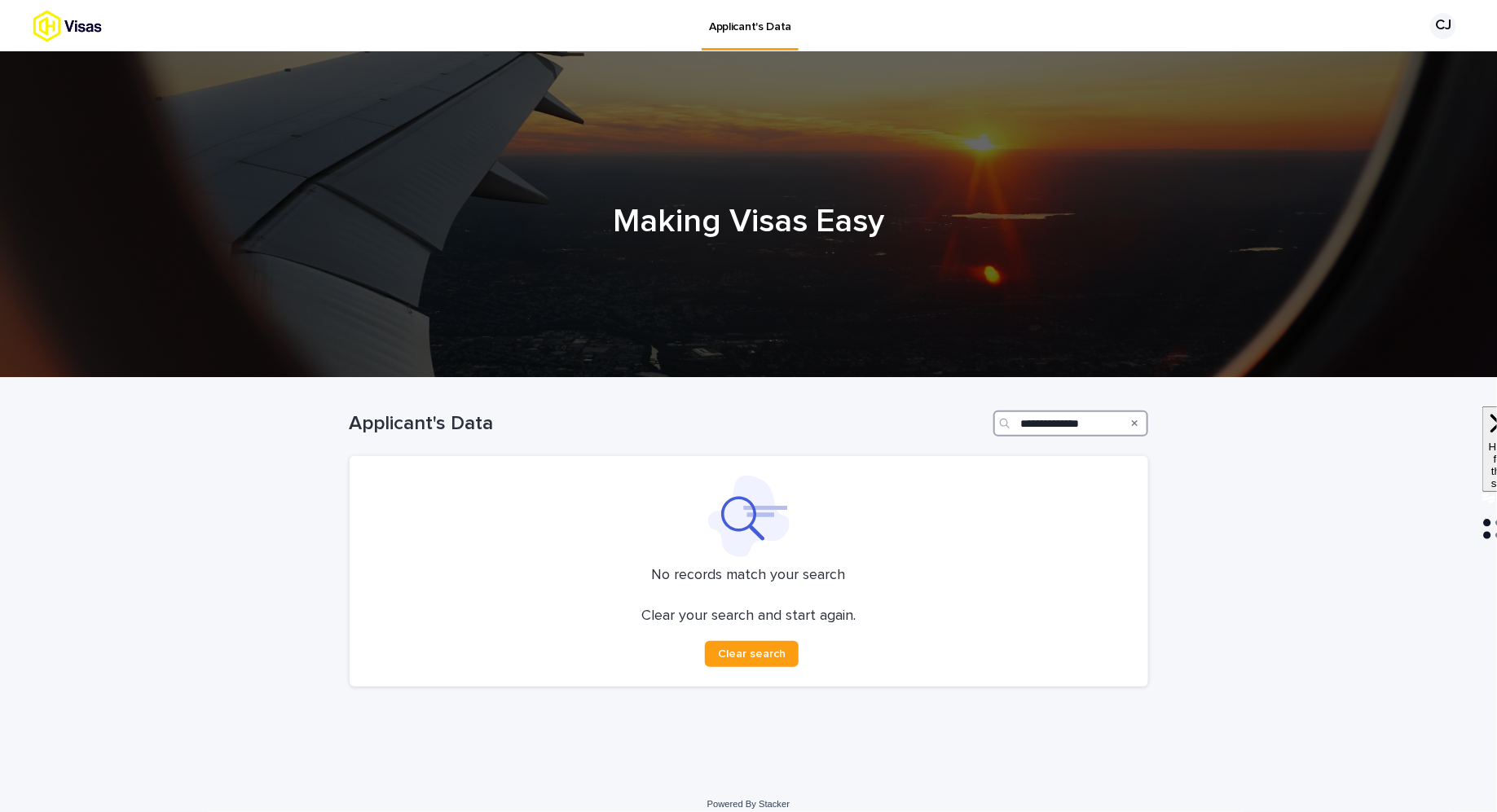
drag, startPoint x: 1062, startPoint y: 425, endPoint x: 1018, endPoint y: 425, distance: 44.0
click at [1018, 425] on div "**********" at bounding box center [1071, 423] width 155 height 26
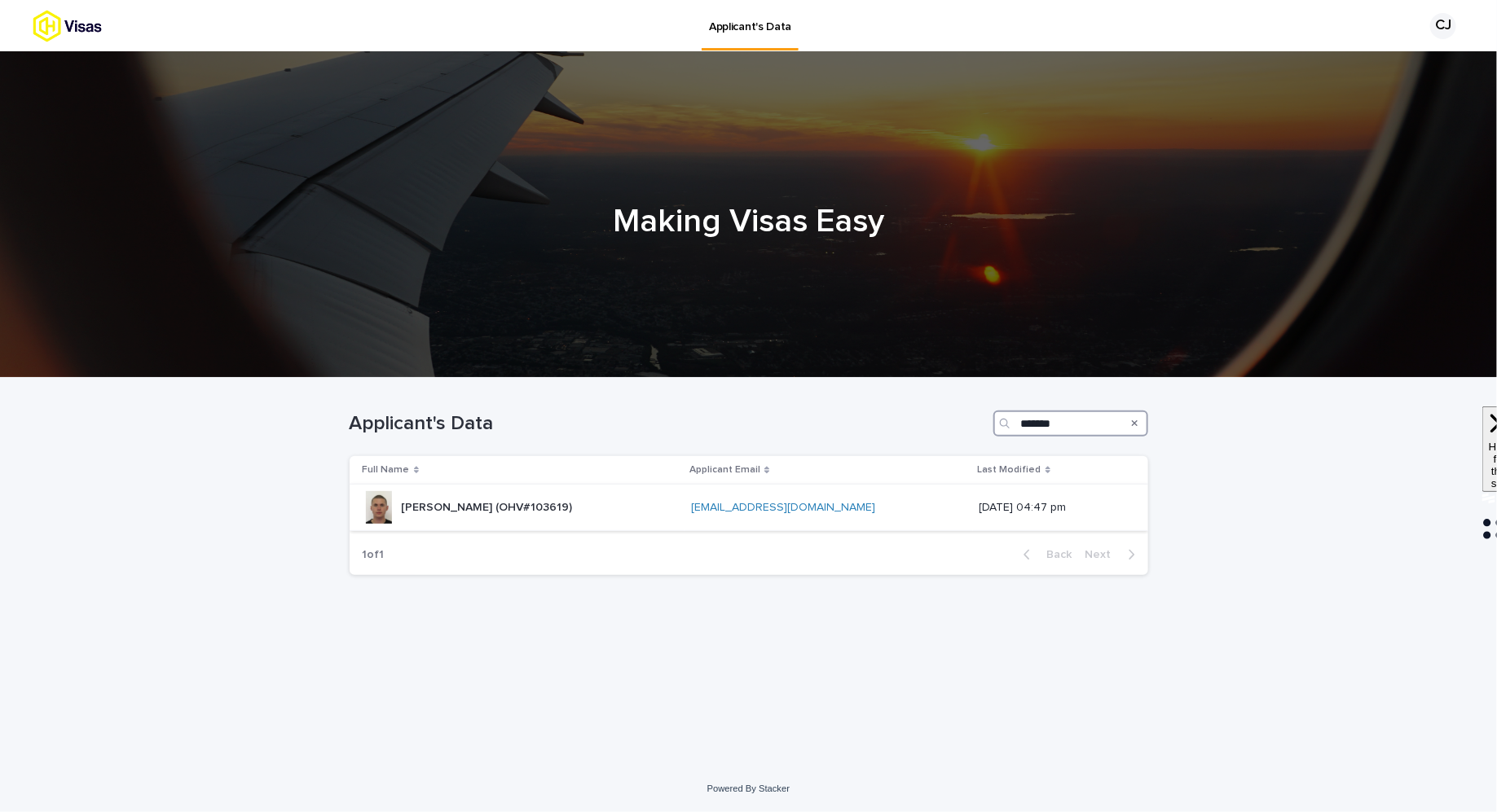
type input "*******"
click at [592, 512] on div "Morgan Seatree (OHV#103619) Morgan Seatree (OHV#103619)" at bounding box center [520, 507] width 316 height 33
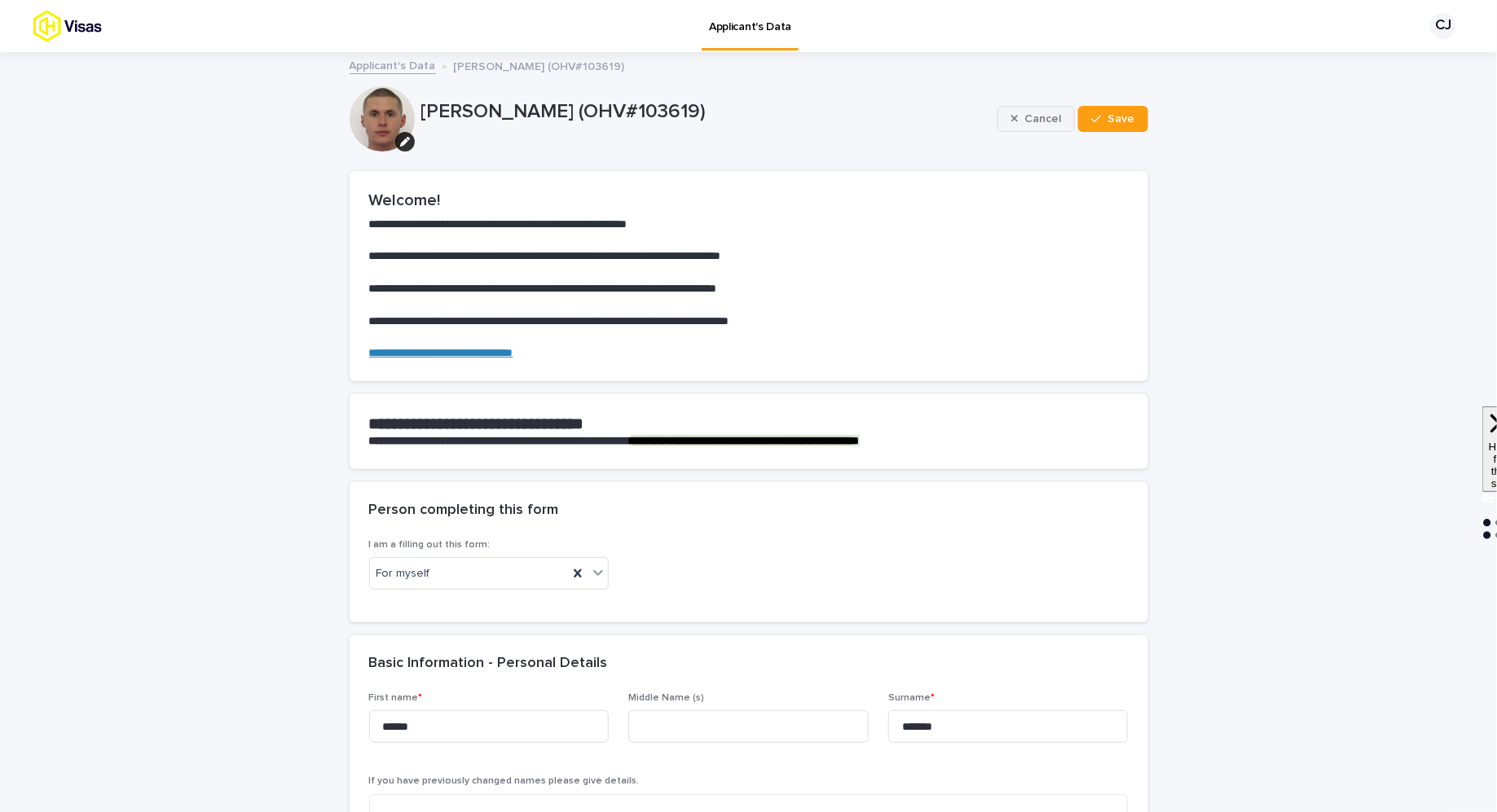
click at [1043, 120] on span "Cancel" at bounding box center [1042, 119] width 37 height 12
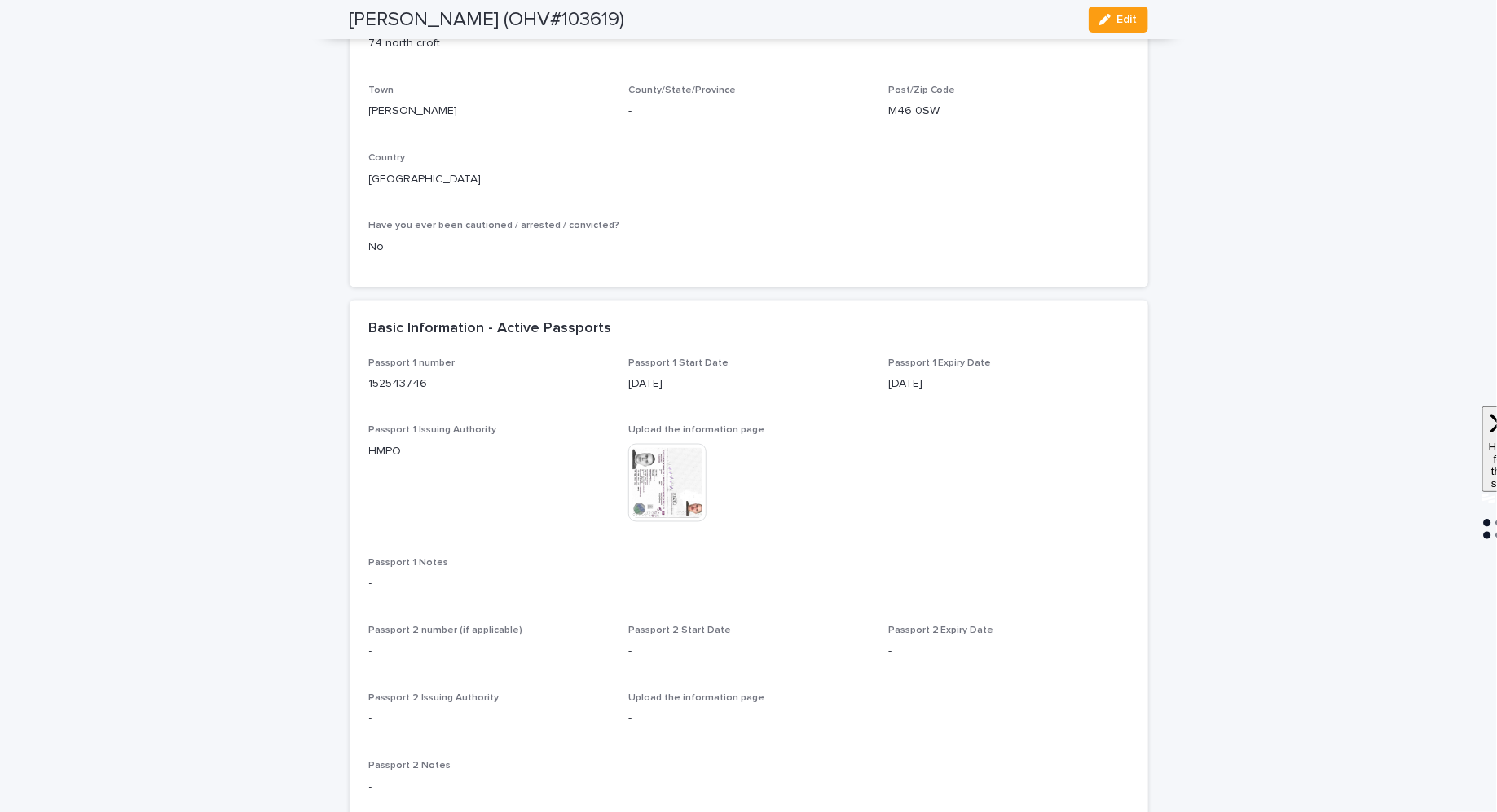
scroll to position [1073, 0]
click at [693, 503] on img at bounding box center [667, 488] width 78 height 78
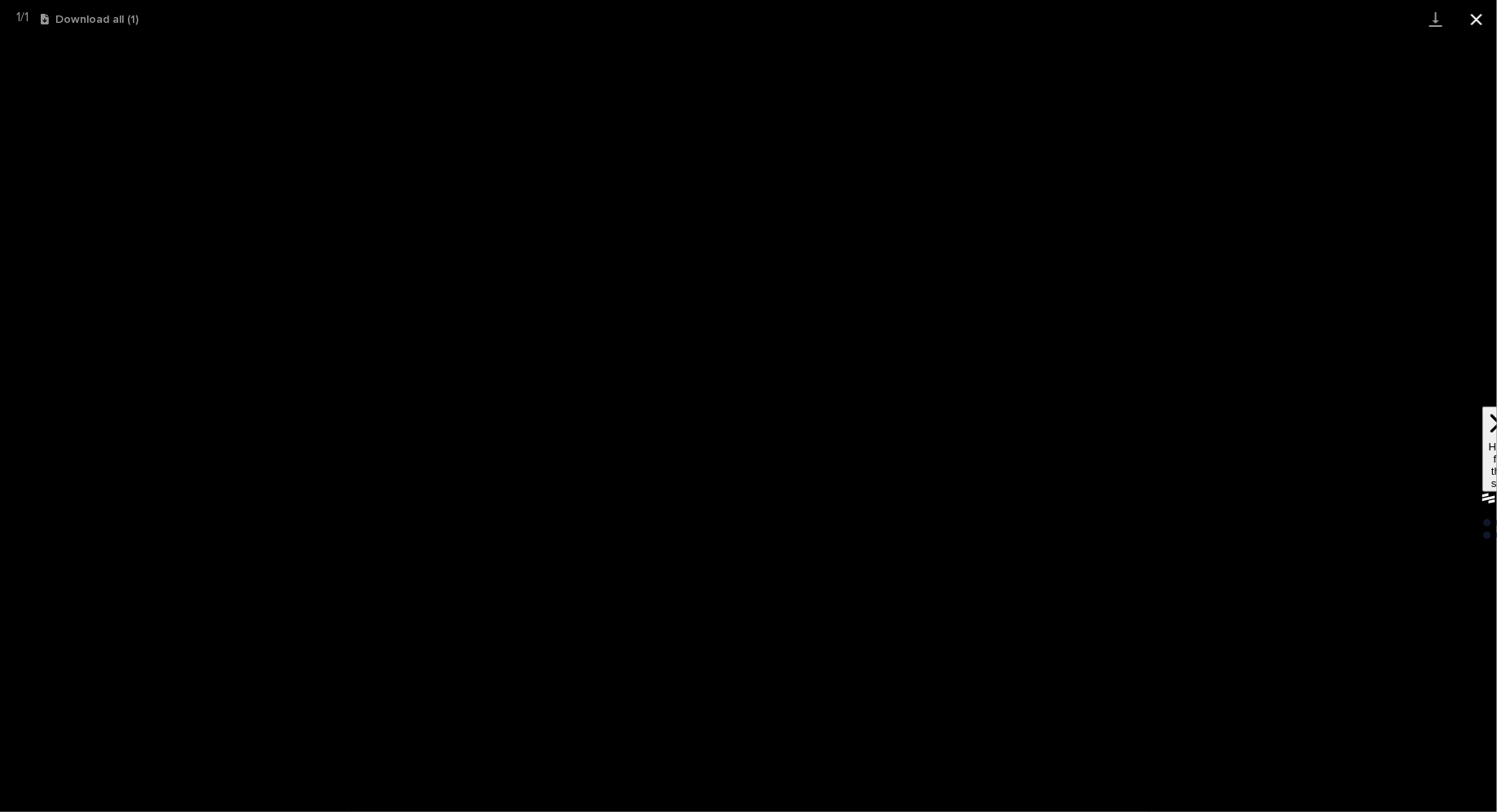
click at [1474, 15] on button "Close gallery" at bounding box center [1476, 19] width 40 height 38
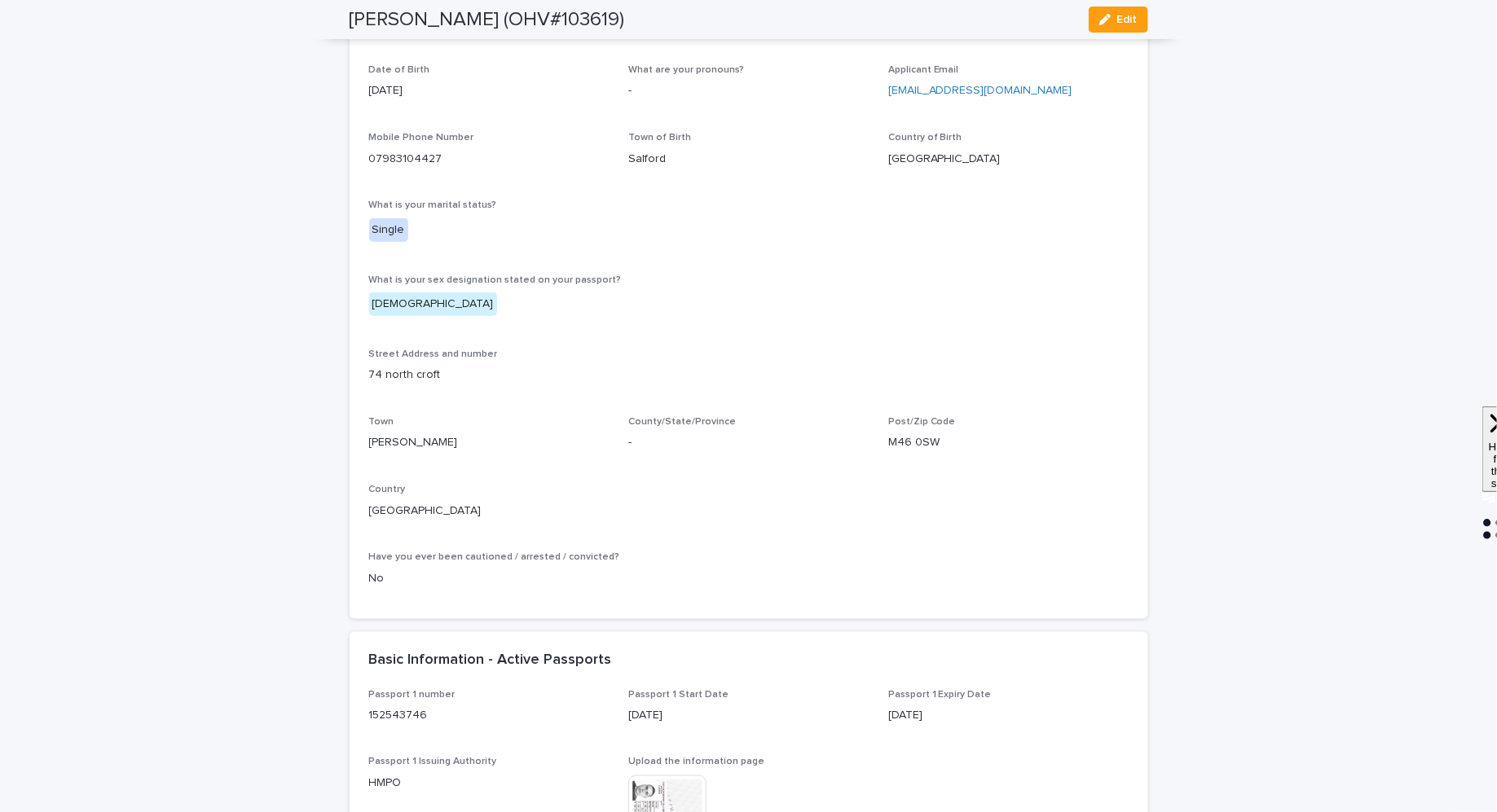
scroll to position [1363, 0]
